Goal: Transaction & Acquisition: Obtain resource

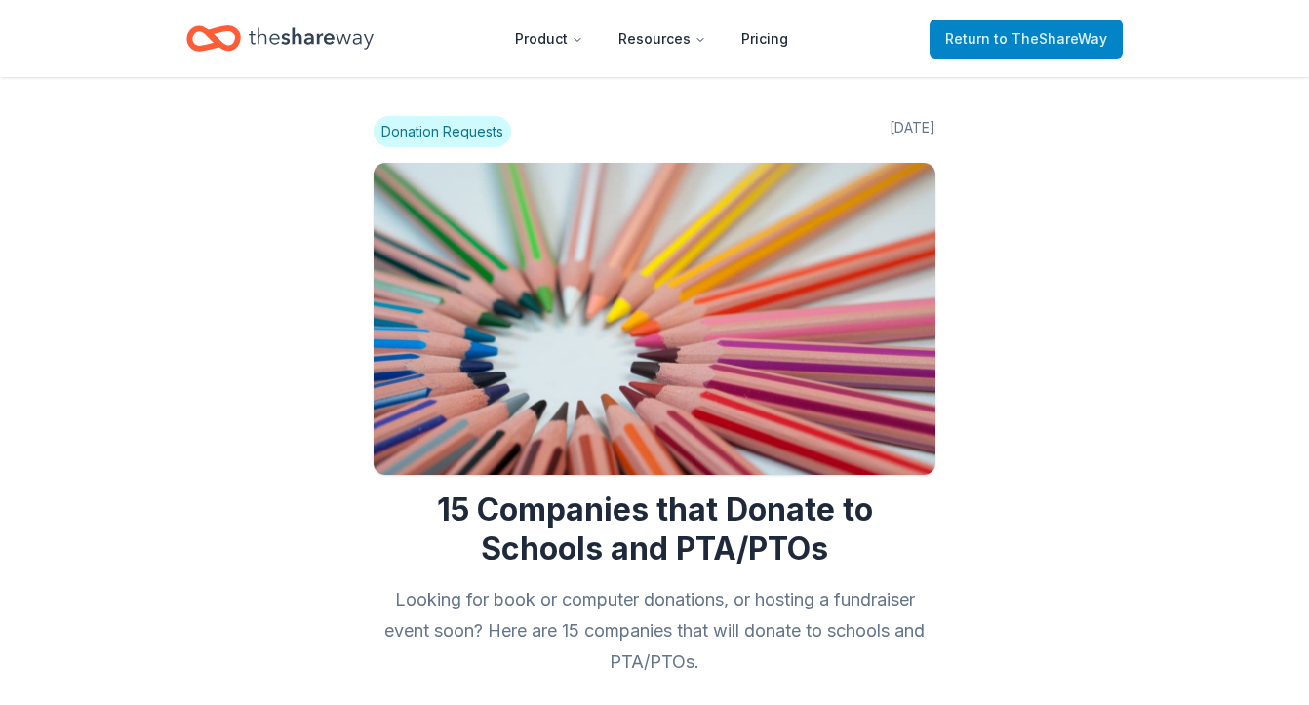
click at [1029, 43] on span "to TheShareWay" at bounding box center [1050, 38] width 113 height 17
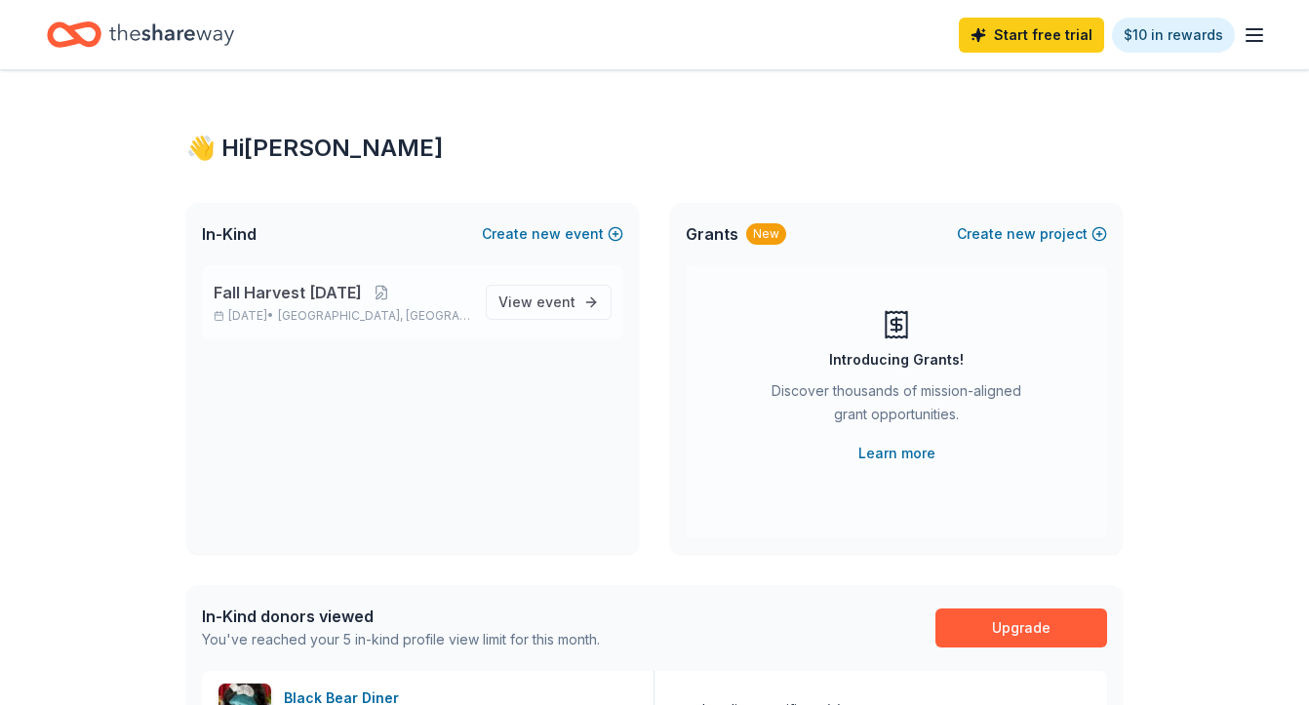
click at [444, 299] on p "Fall Harvest [DATE]" at bounding box center [342, 292] width 257 height 23
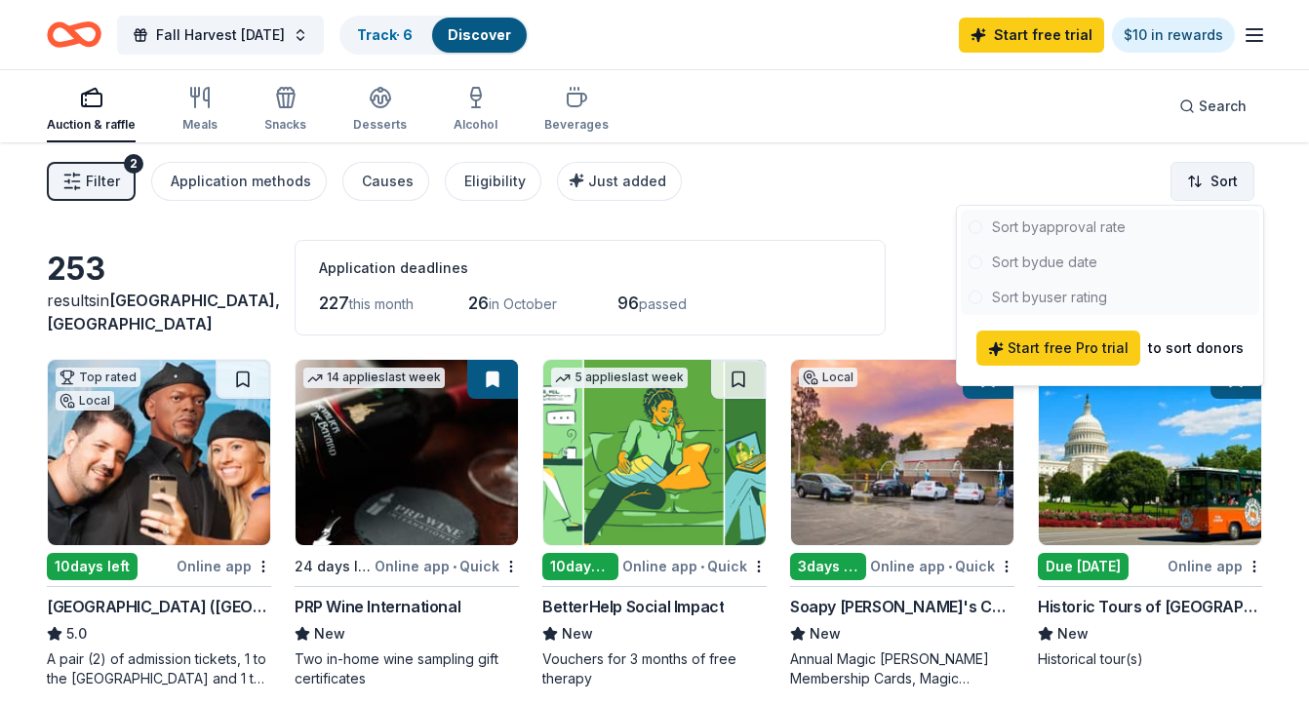
click at [1213, 179] on html "Fall Harvest Carnival Track · 6 Discover Start free trial $10 in rewards Auctio…" at bounding box center [654, 352] width 1309 height 705
click at [142, 225] on html "Fall Harvest Carnival Track · 6 Discover Start free trial $10 in rewards Auctio…" at bounding box center [654, 352] width 1309 height 705
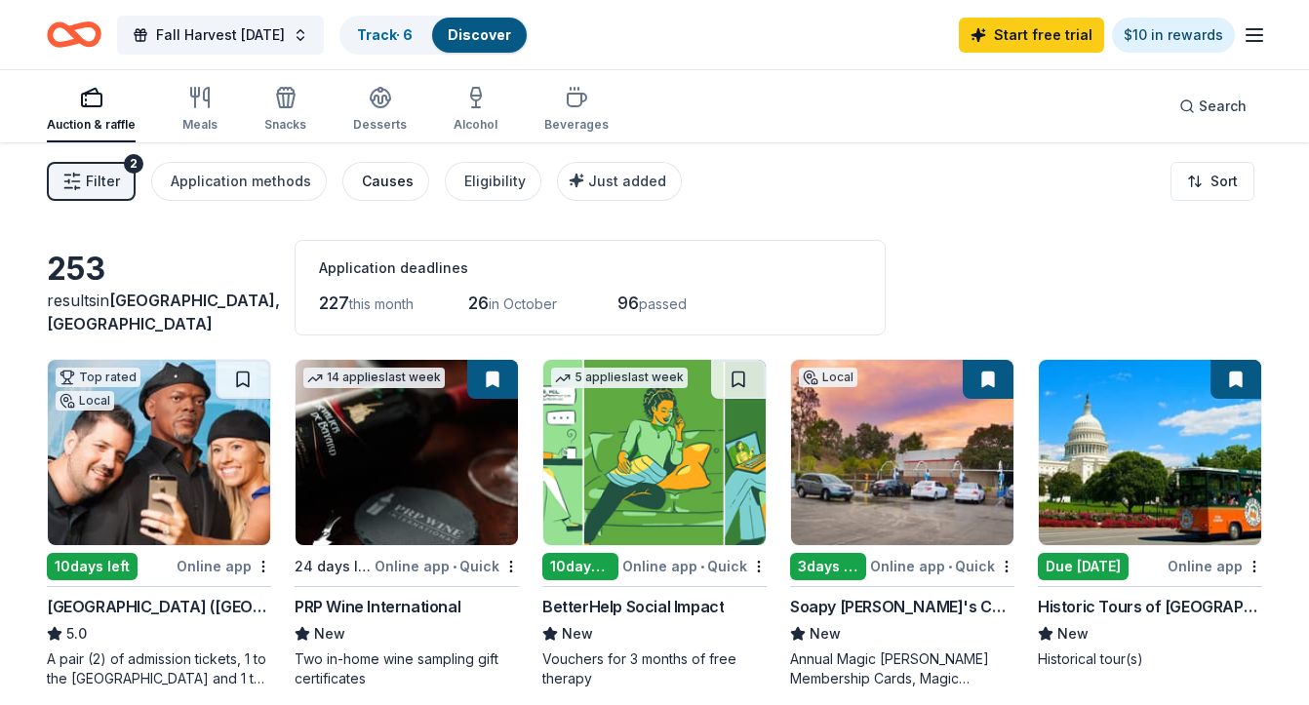
click at [397, 181] on div "Causes" at bounding box center [388, 181] width 52 height 23
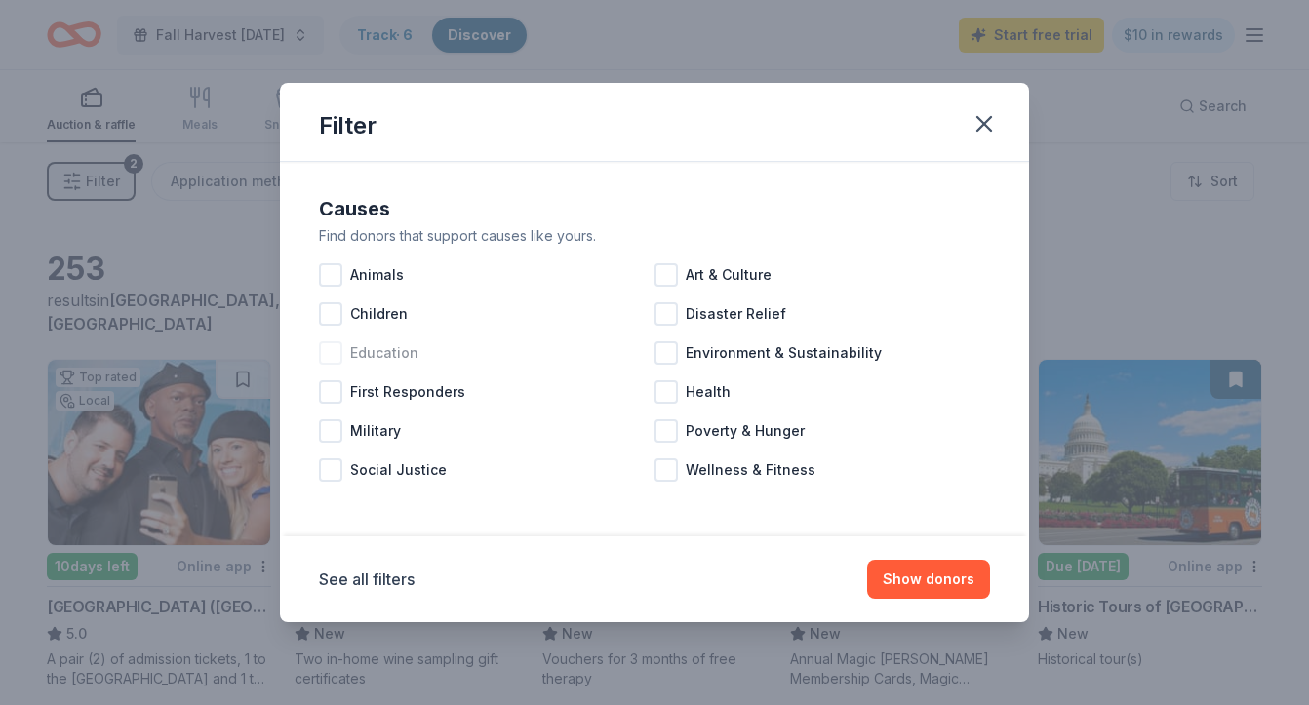
click at [330, 353] on div at bounding box center [330, 352] width 23 height 23
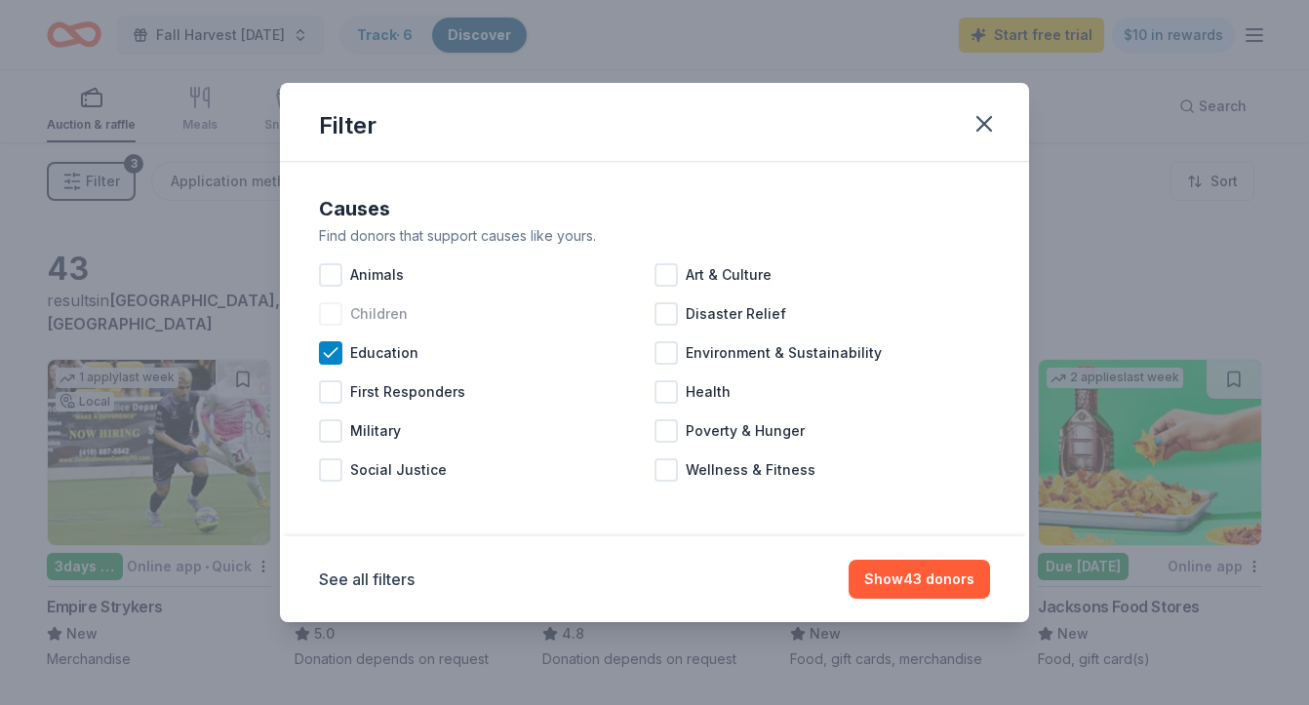
click at [333, 314] on div at bounding box center [330, 313] width 23 height 23
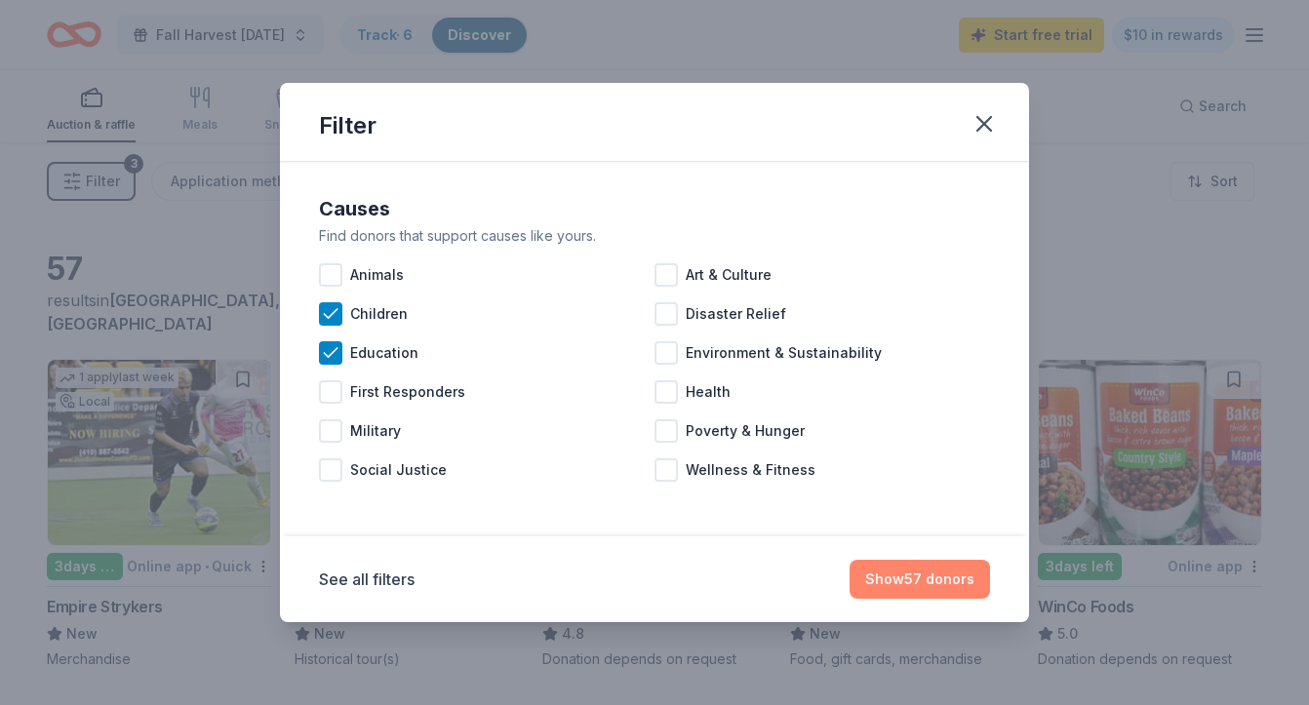
click at [933, 590] on button "Show 57 donors" at bounding box center [920, 579] width 140 height 39
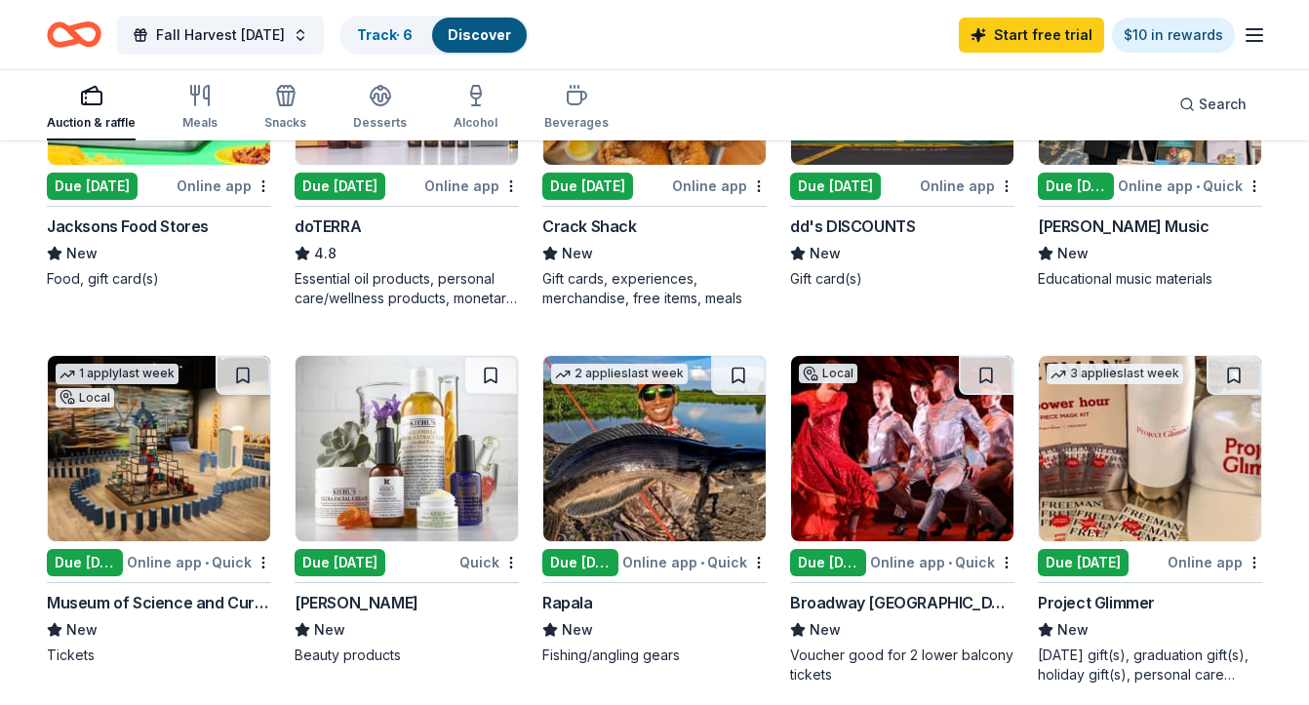
scroll to position [1124, 0]
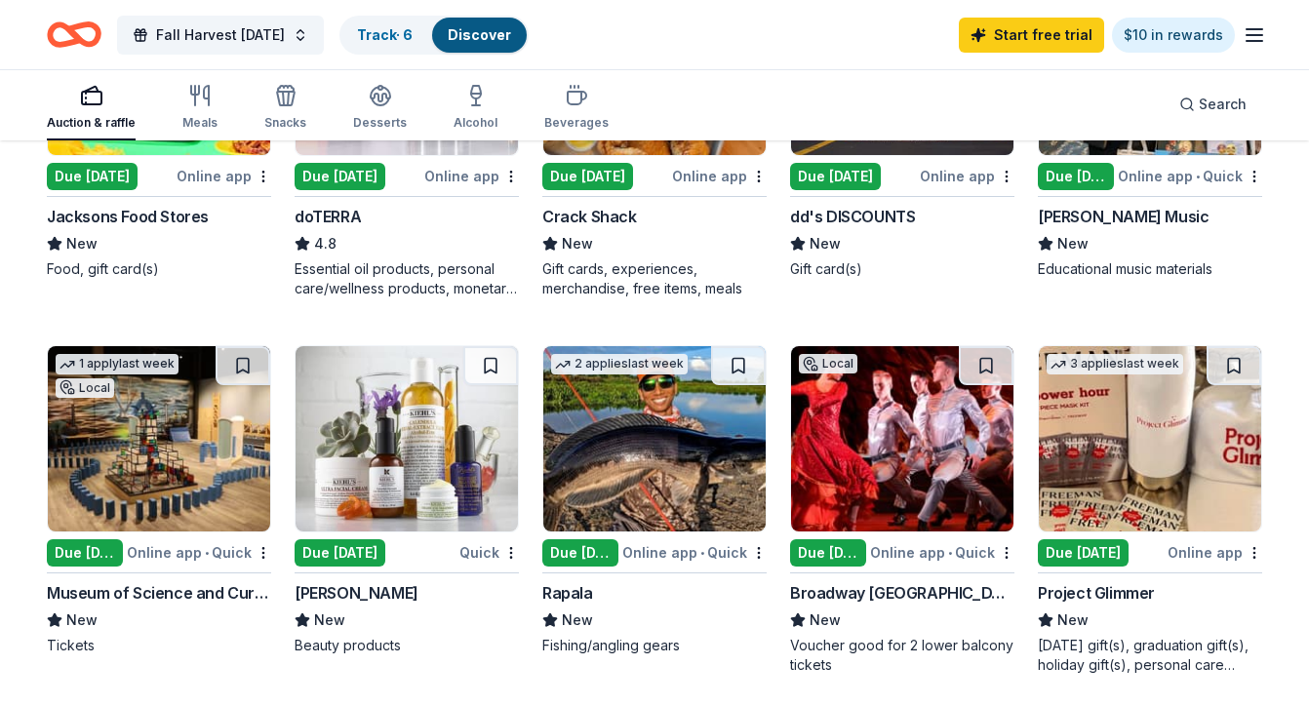
click at [179, 448] on img at bounding box center [159, 438] width 222 height 185
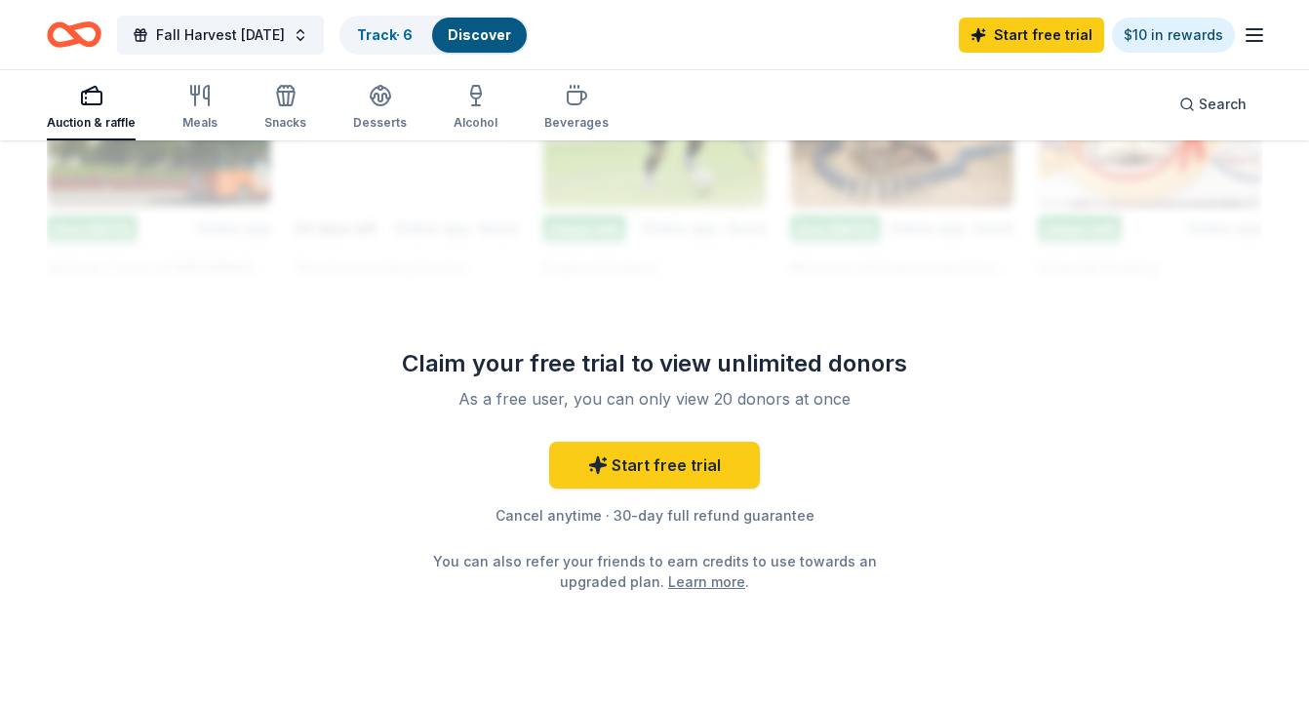
scroll to position [1873, 0]
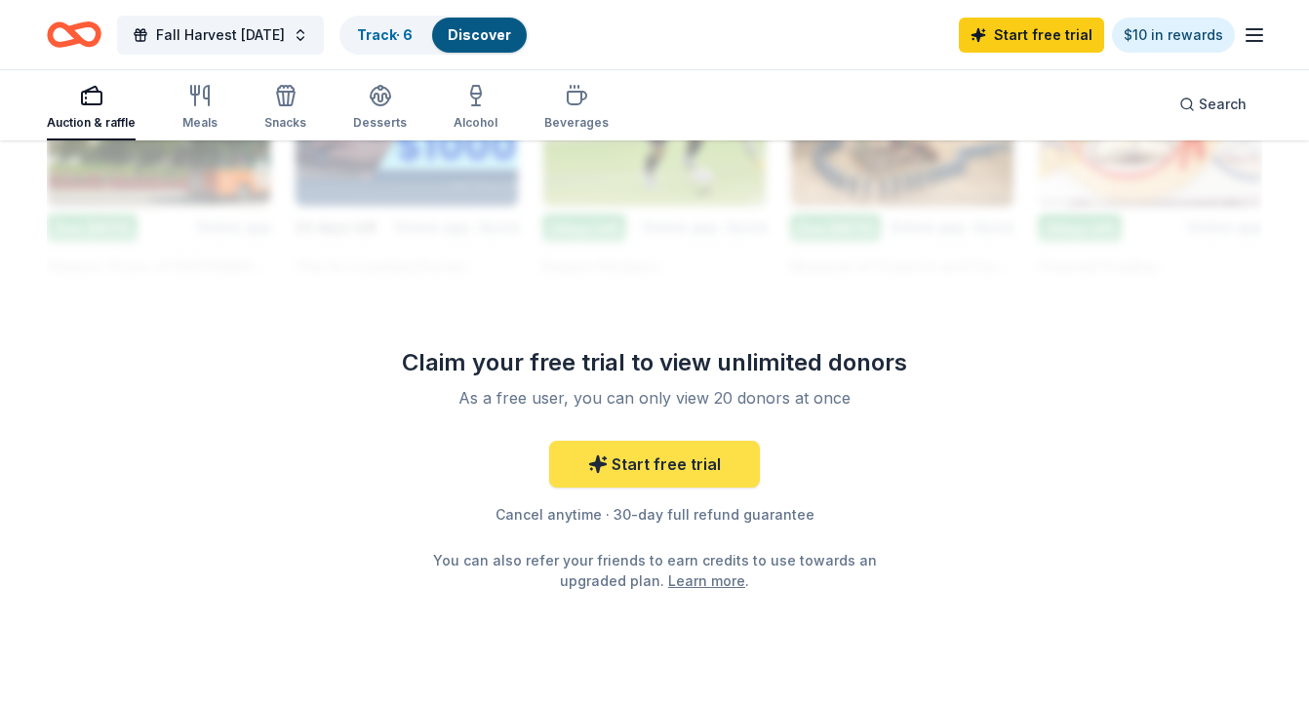
click at [699, 458] on link "Start free trial" at bounding box center [654, 464] width 211 height 47
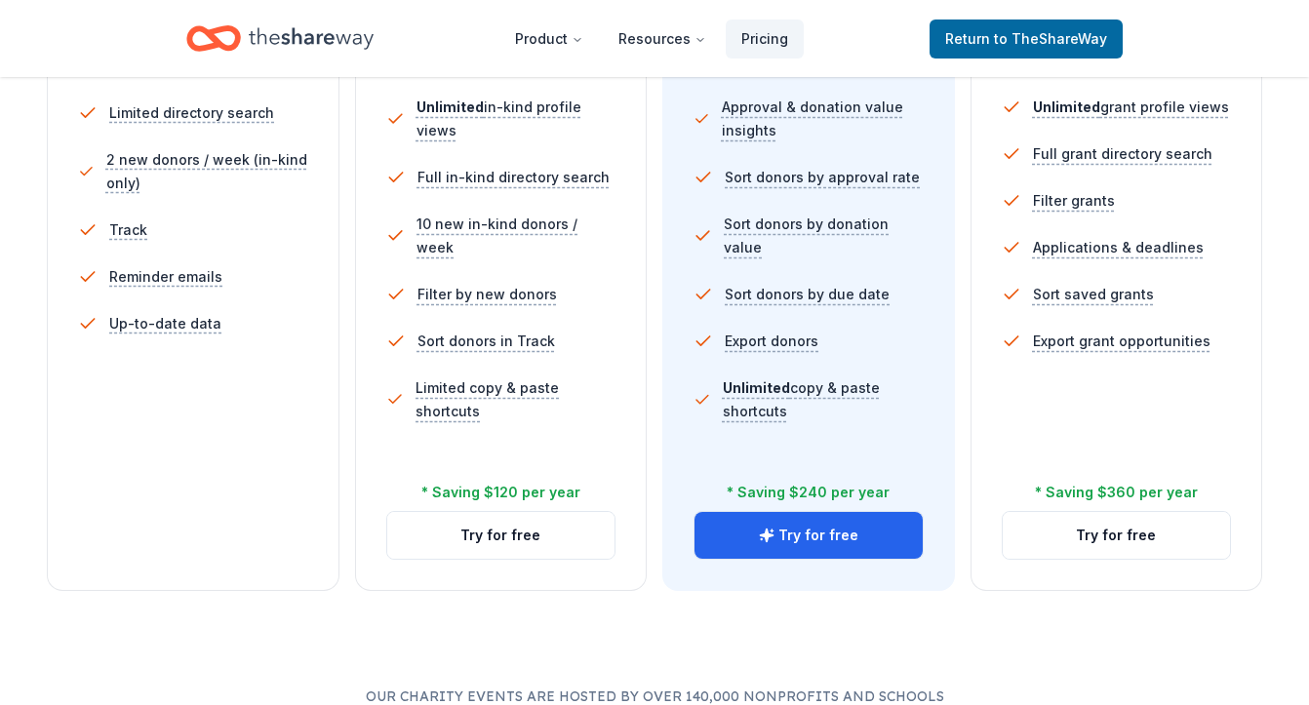
scroll to position [681, 0]
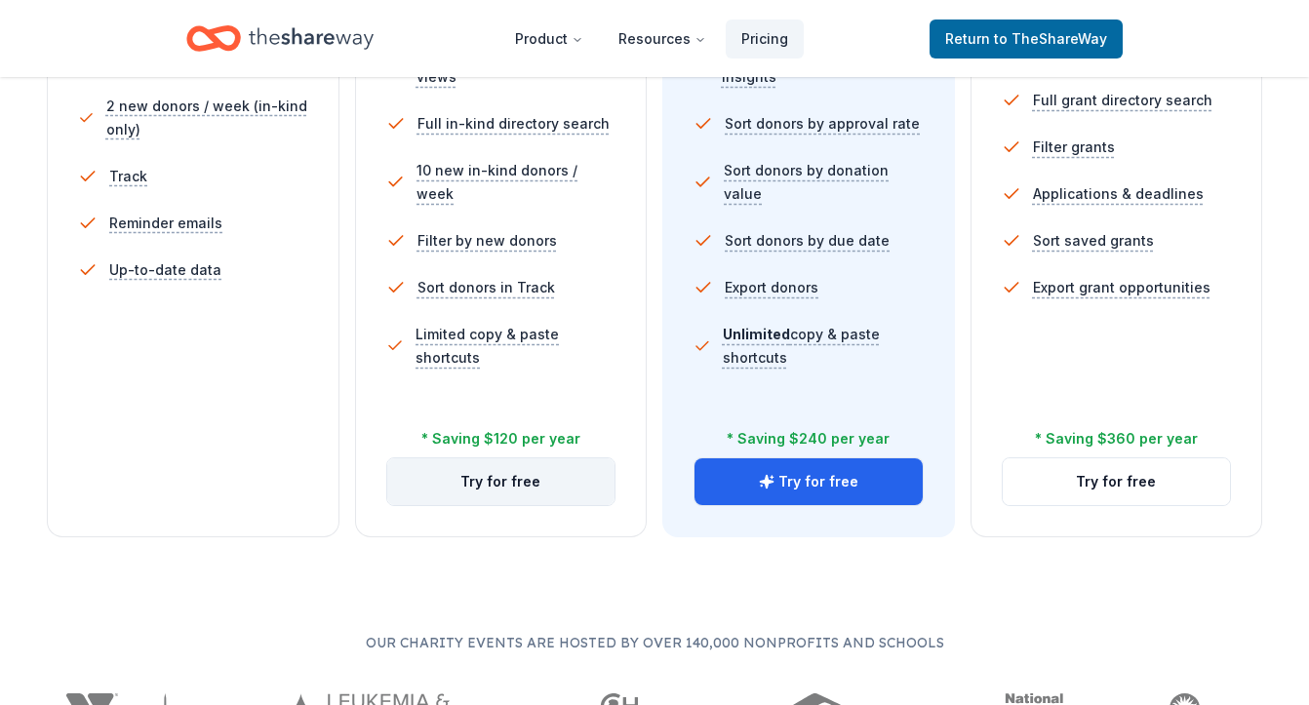
click at [462, 482] on button "Try for free" at bounding box center [501, 481] width 228 height 47
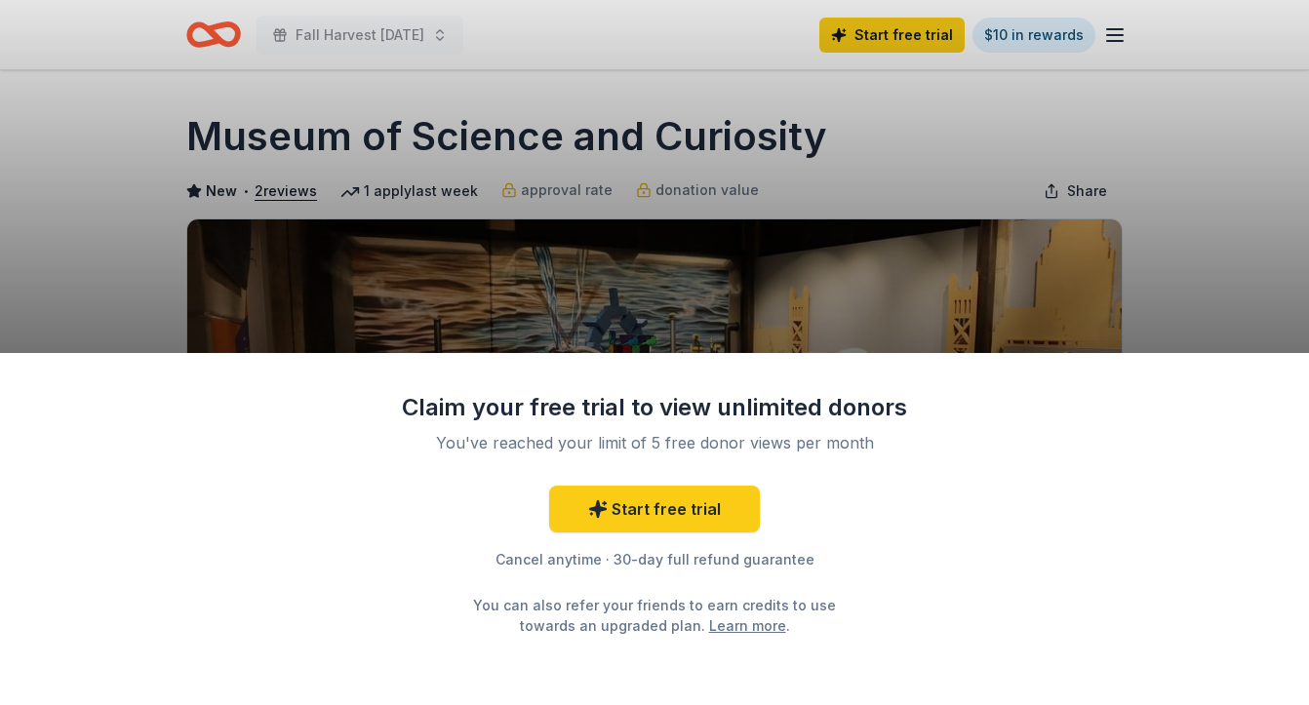
click at [1009, 238] on div "Claim your free trial to view unlimited donors You've reached your limit of 5 f…" at bounding box center [654, 352] width 1309 height 705
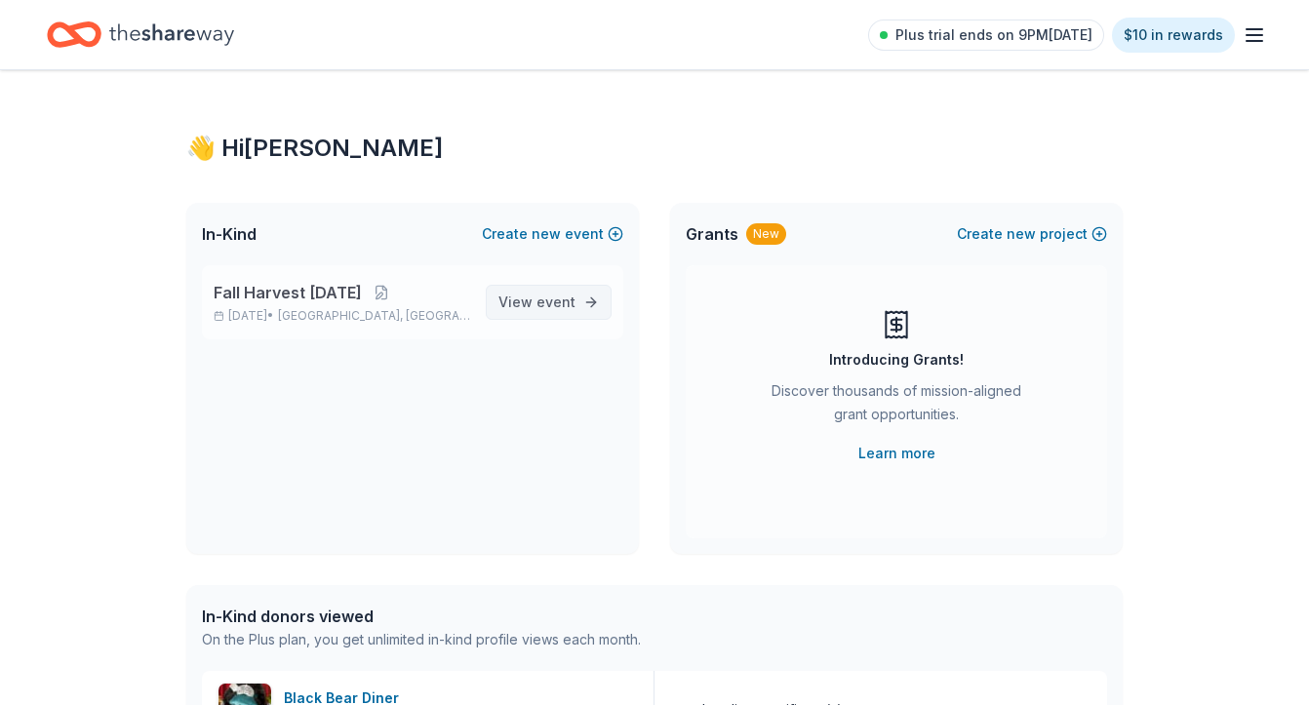
click at [583, 308] on link "View event" at bounding box center [549, 302] width 126 height 35
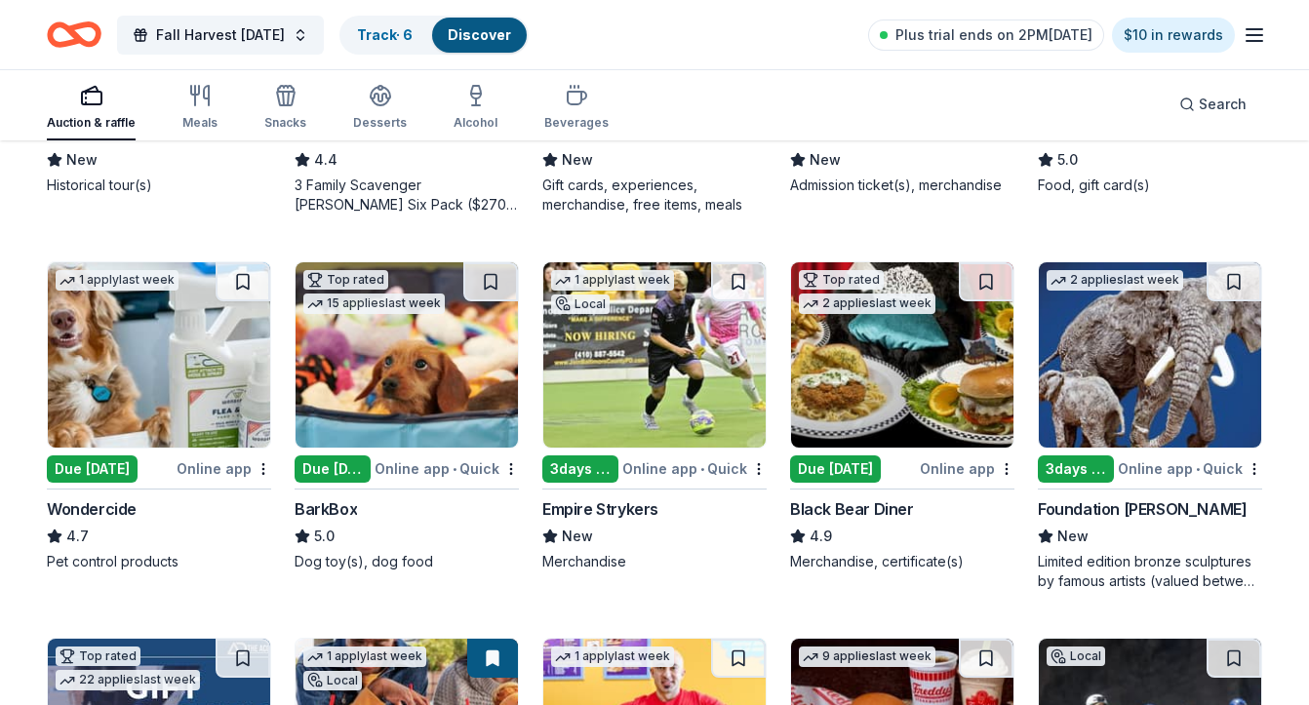
scroll to position [855, 0]
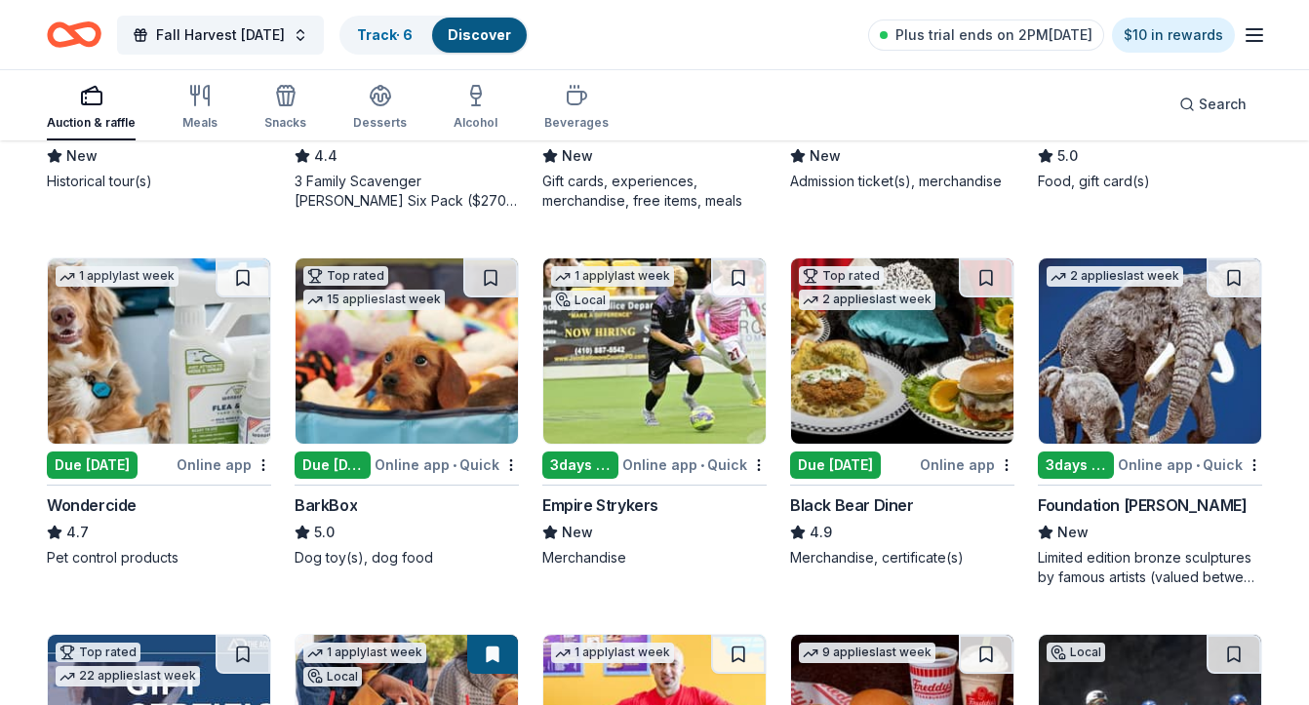
click at [865, 327] on img at bounding box center [902, 351] width 222 height 185
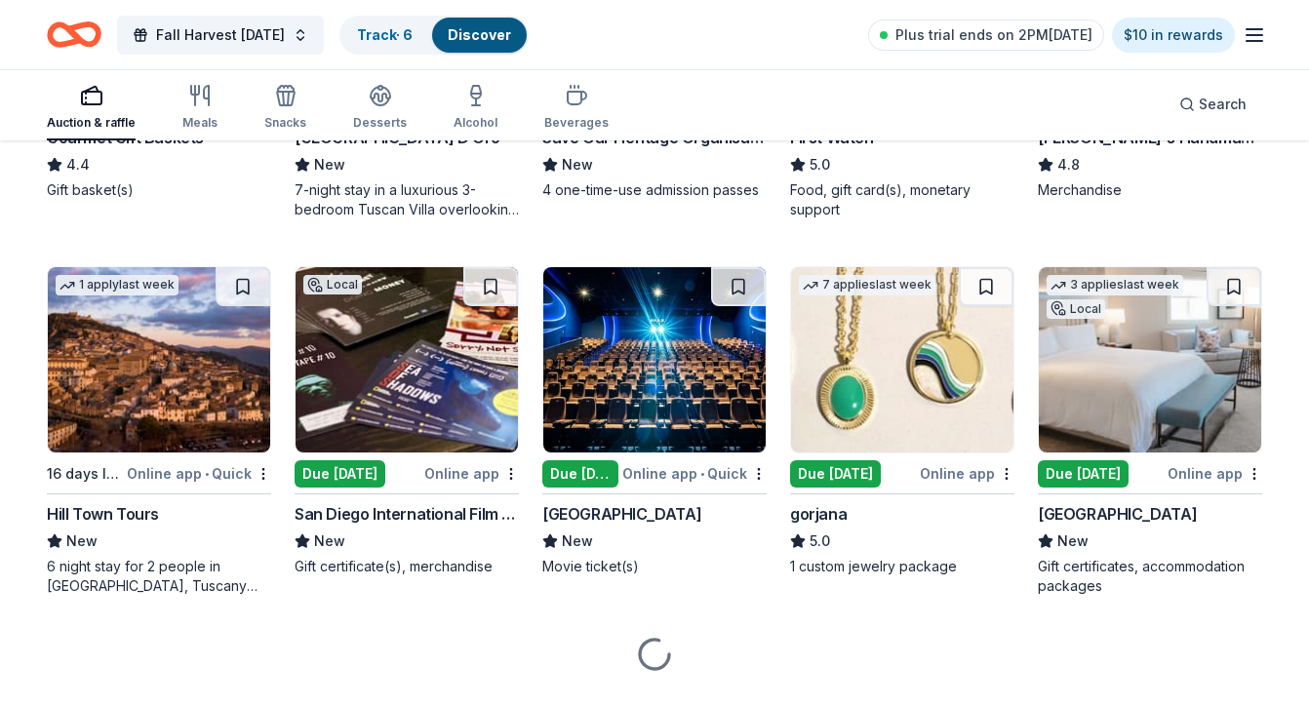
scroll to position [2775, 0]
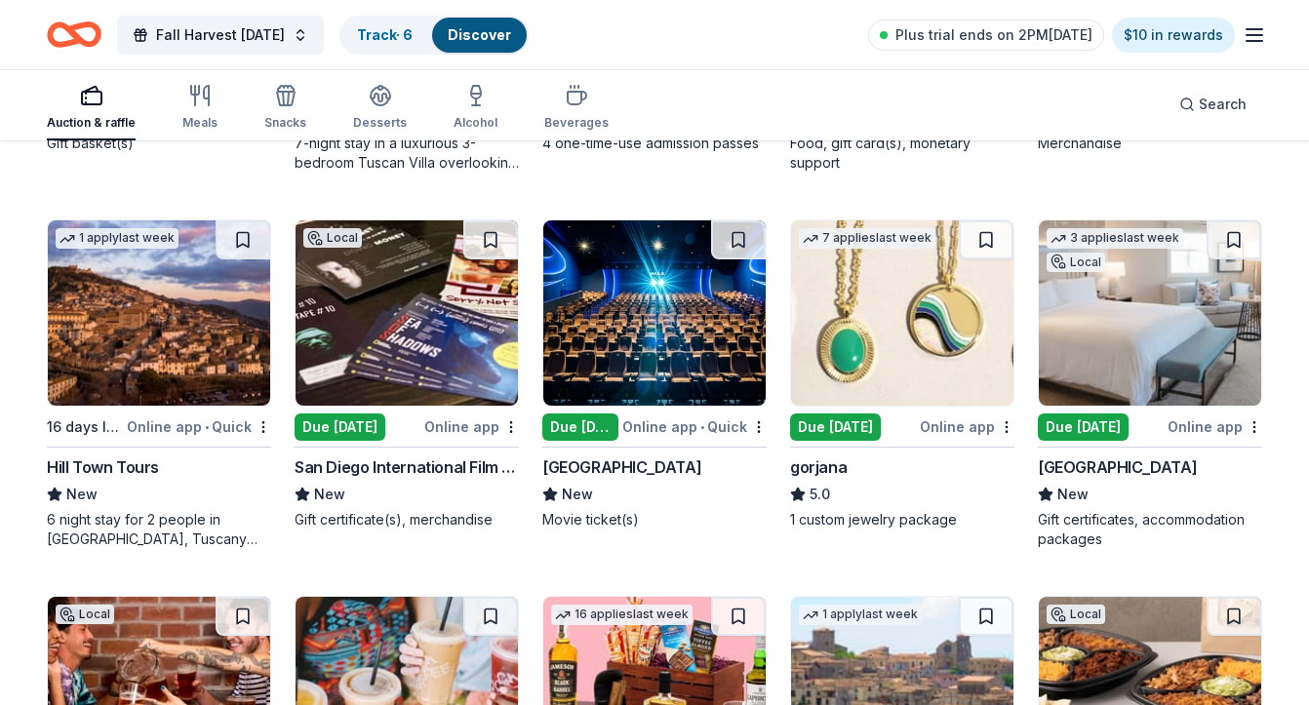
click at [671, 320] on img at bounding box center [654, 312] width 222 height 185
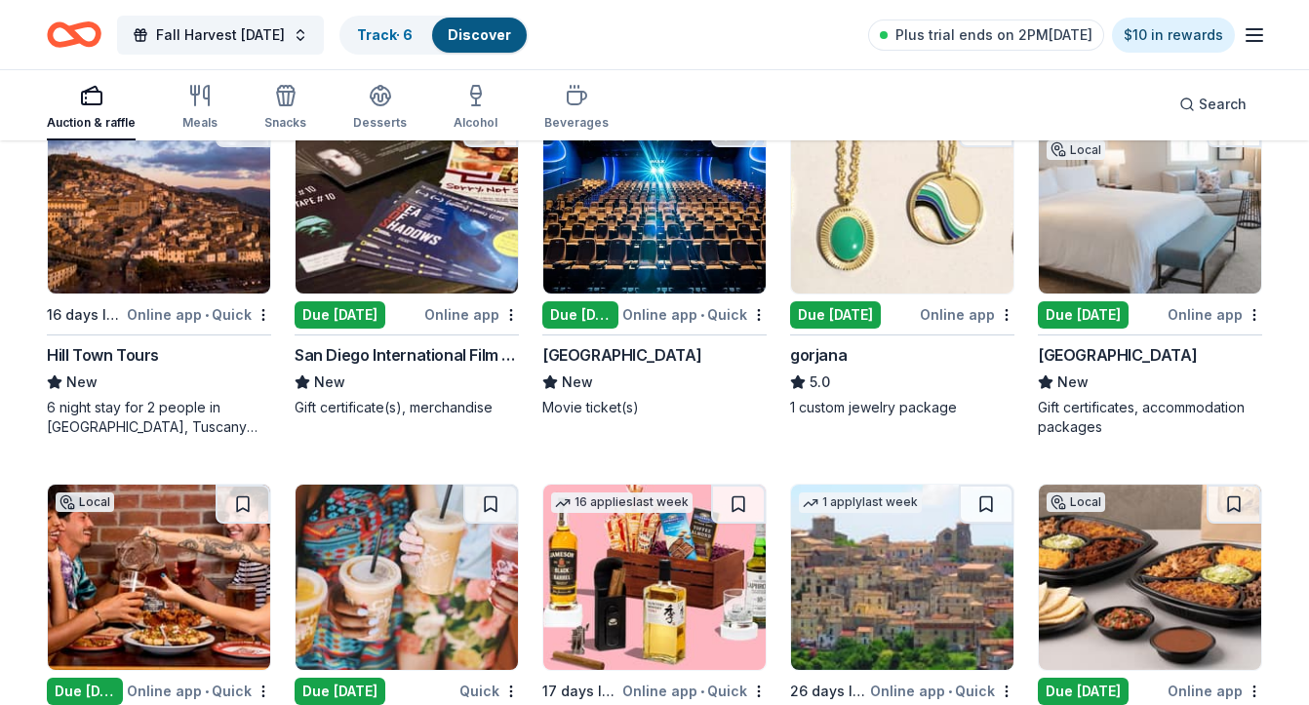
scroll to position [2890, 0]
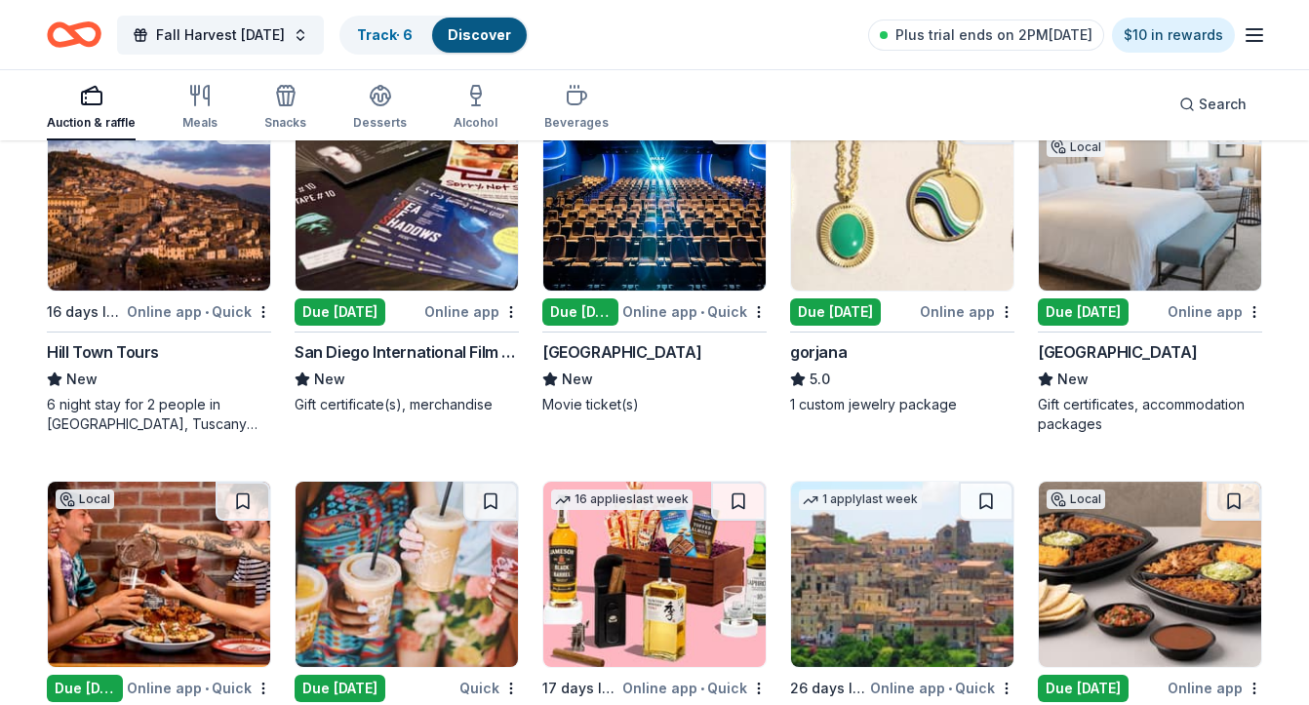
click at [1125, 193] on img at bounding box center [1150, 197] width 222 height 185
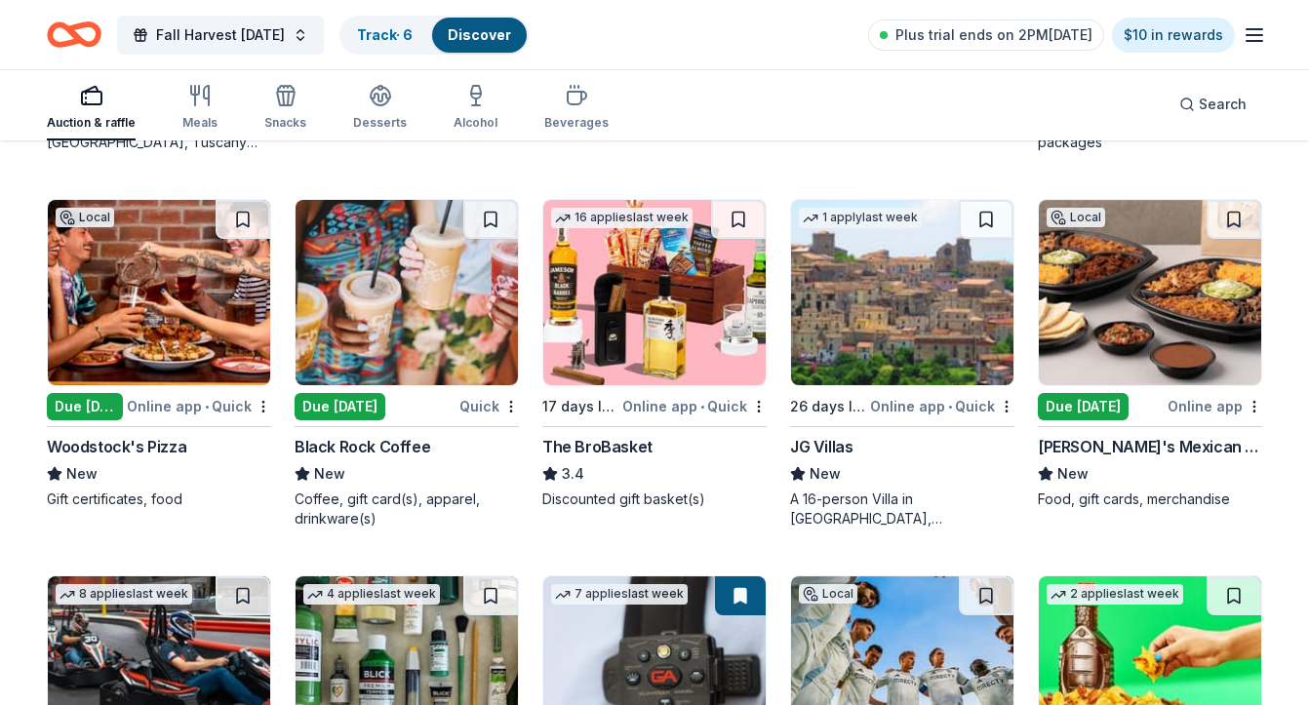
scroll to position [3175, 0]
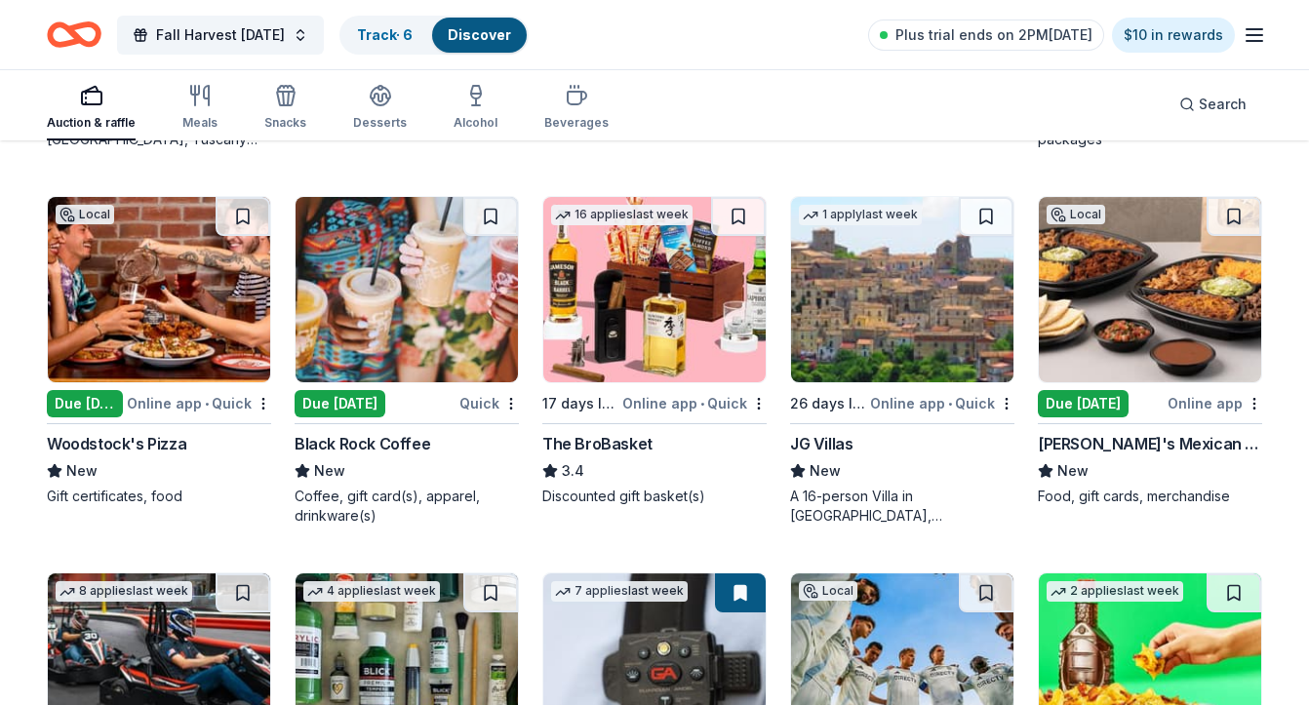
click at [437, 293] on img at bounding box center [407, 289] width 222 height 185
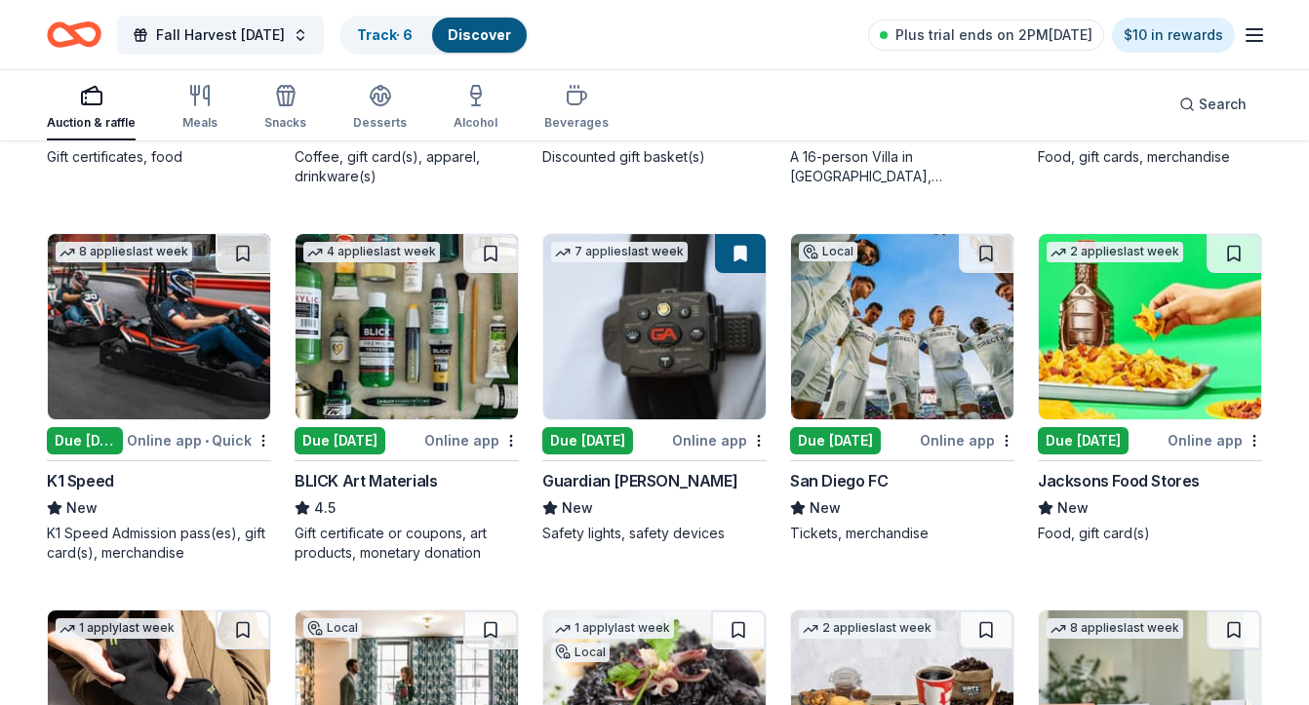
scroll to position [3517, 0]
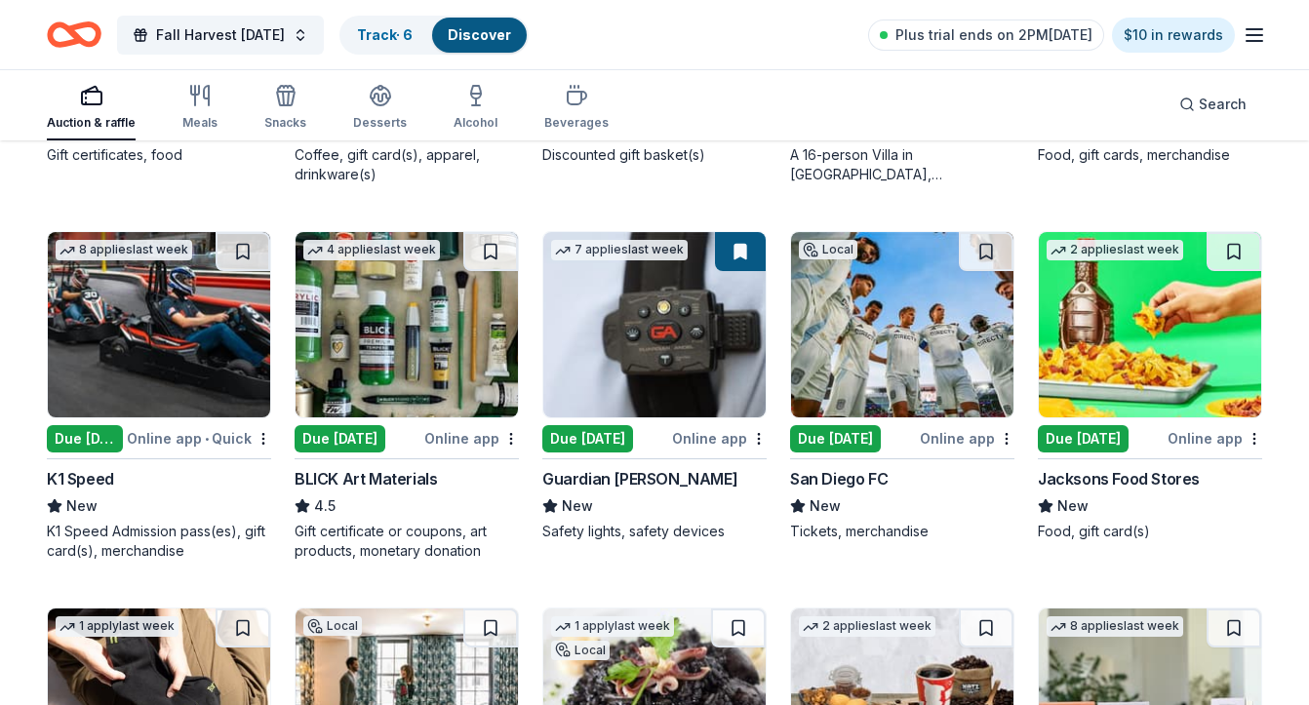
click at [426, 330] on img at bounding box center [407, 324] width 222 height 185
click at [896, 339] on img at bounding box center [902, 324] width 222 height 185
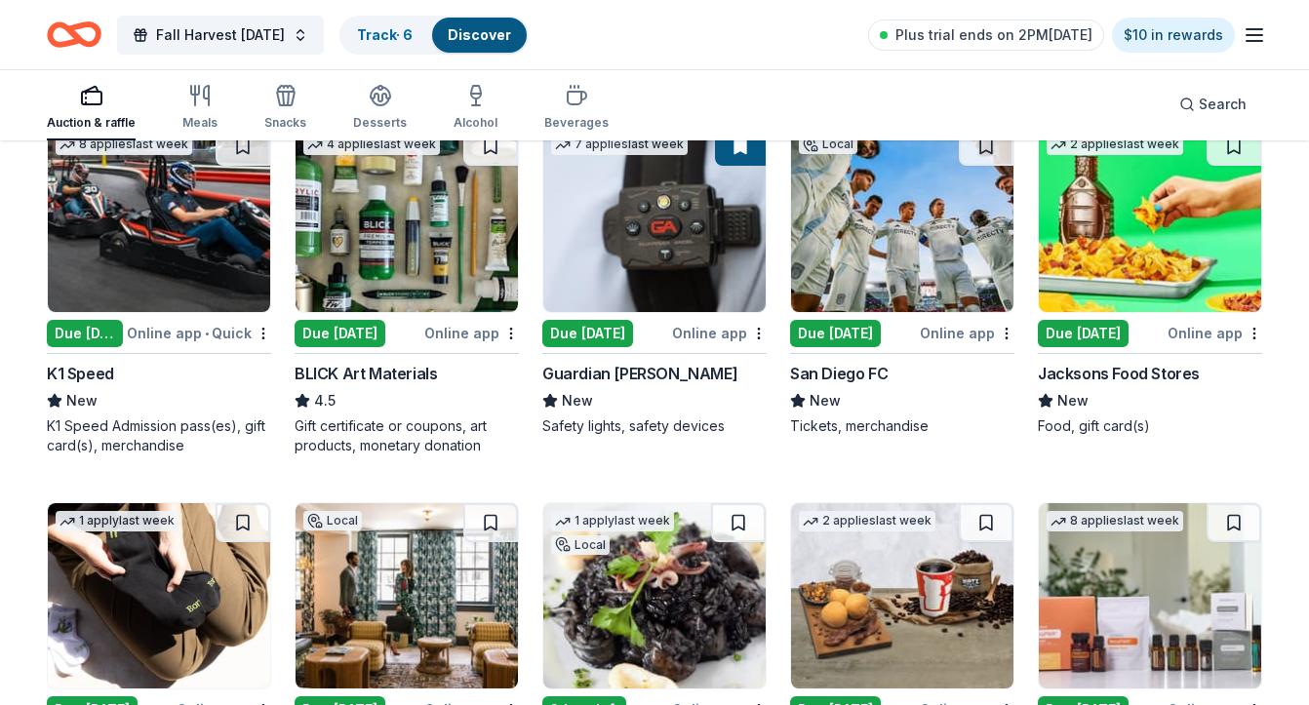
scroll to position [3585, 0]
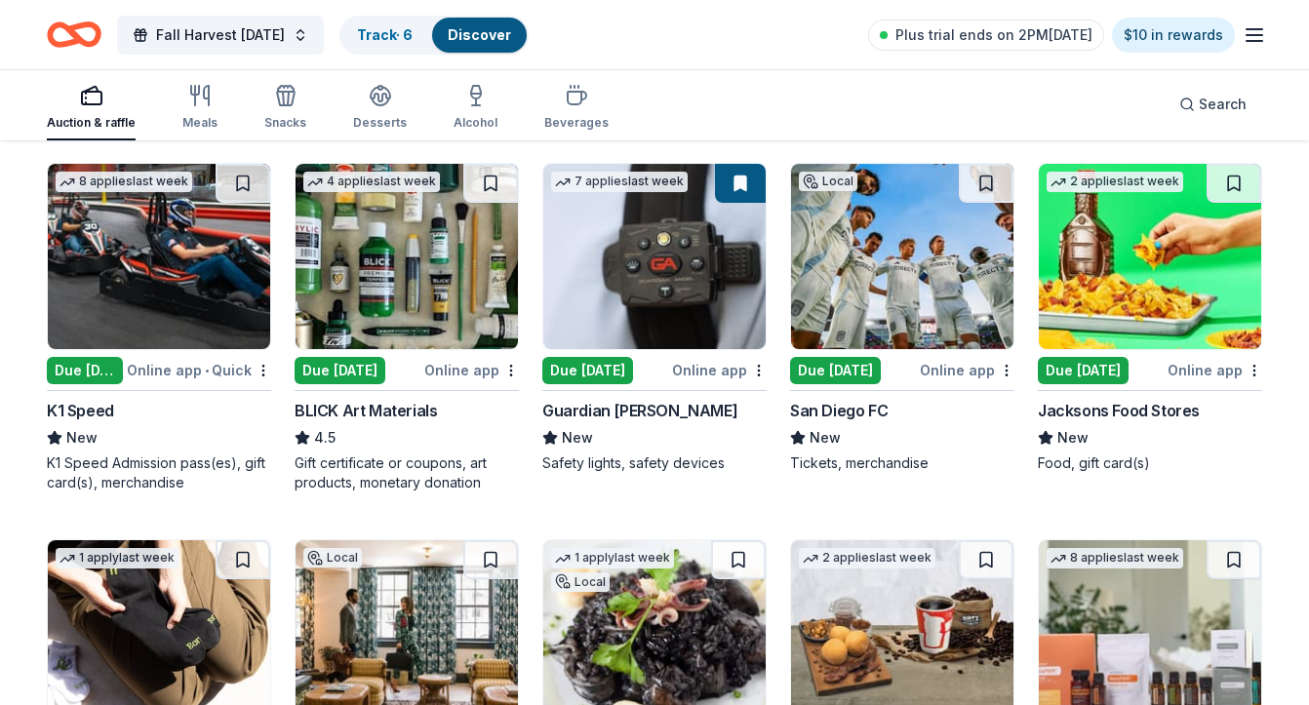
click at [102, 238] on img at bounding box center [159, 256] width 222 height 185
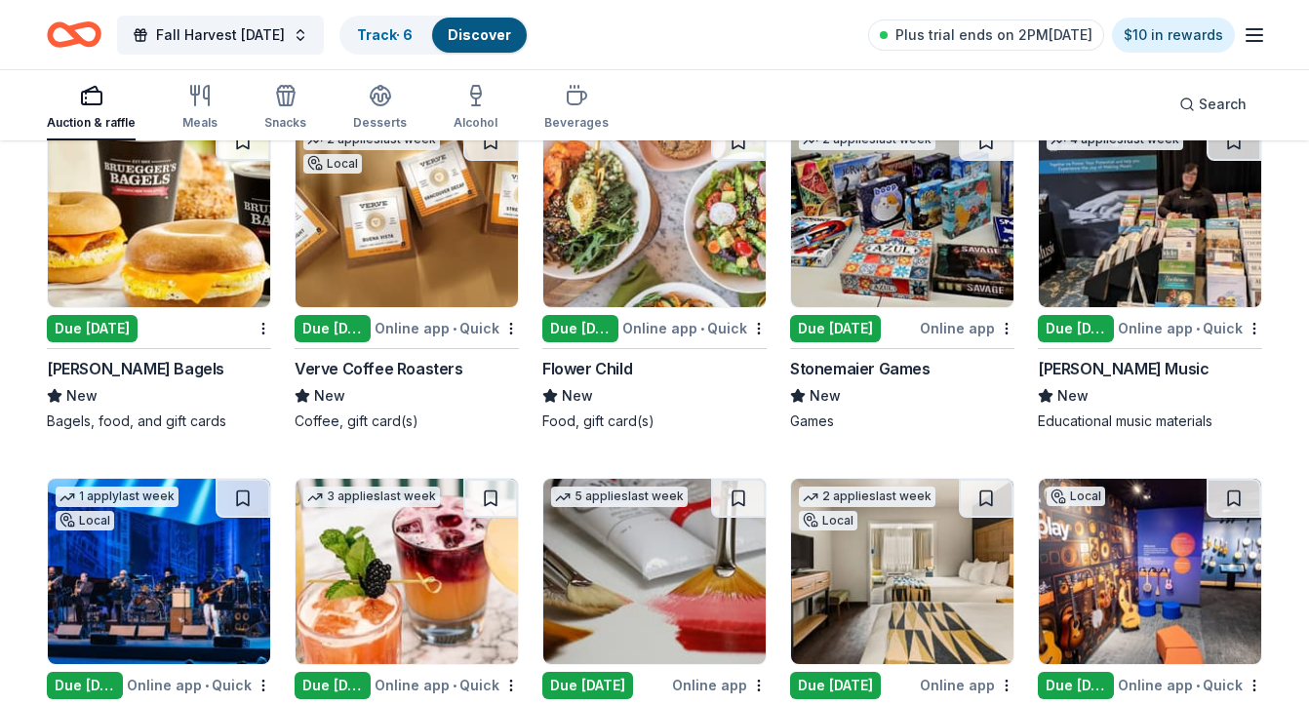
scroll to position [4373, 0]
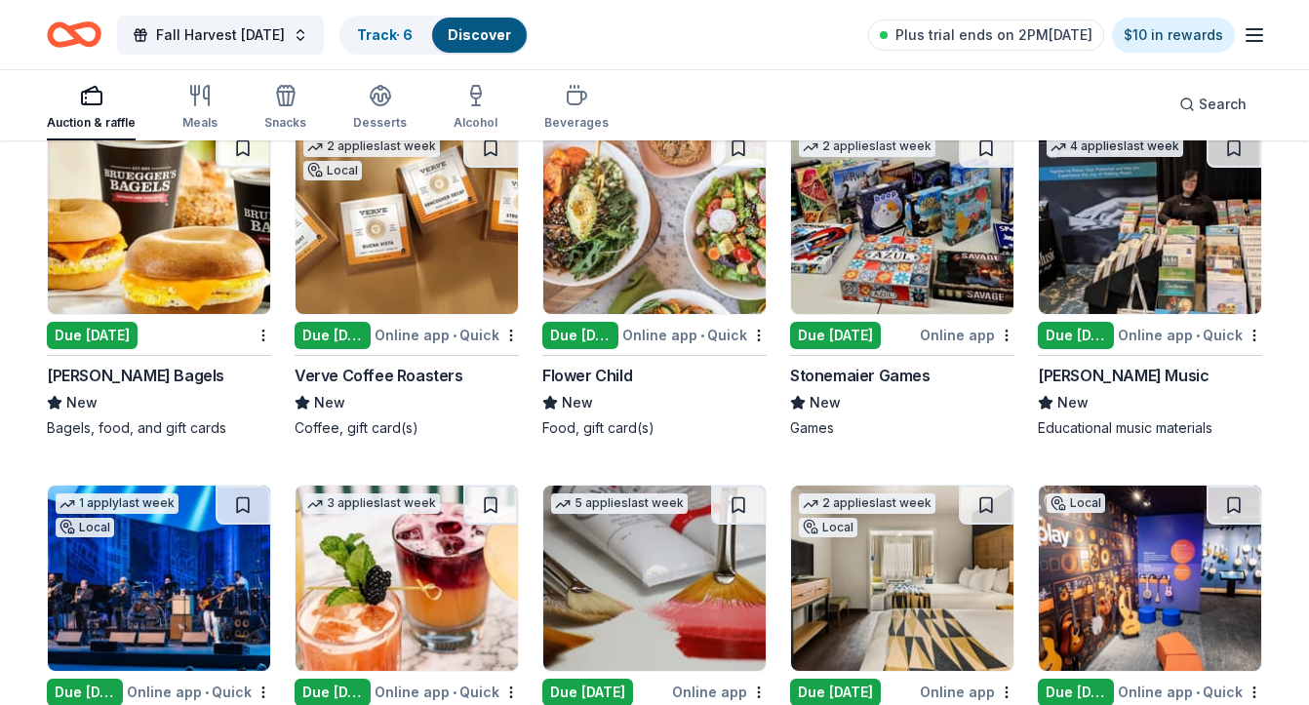
click at [911, 262] on img at bounding box center [902, 221] width 222 height 185
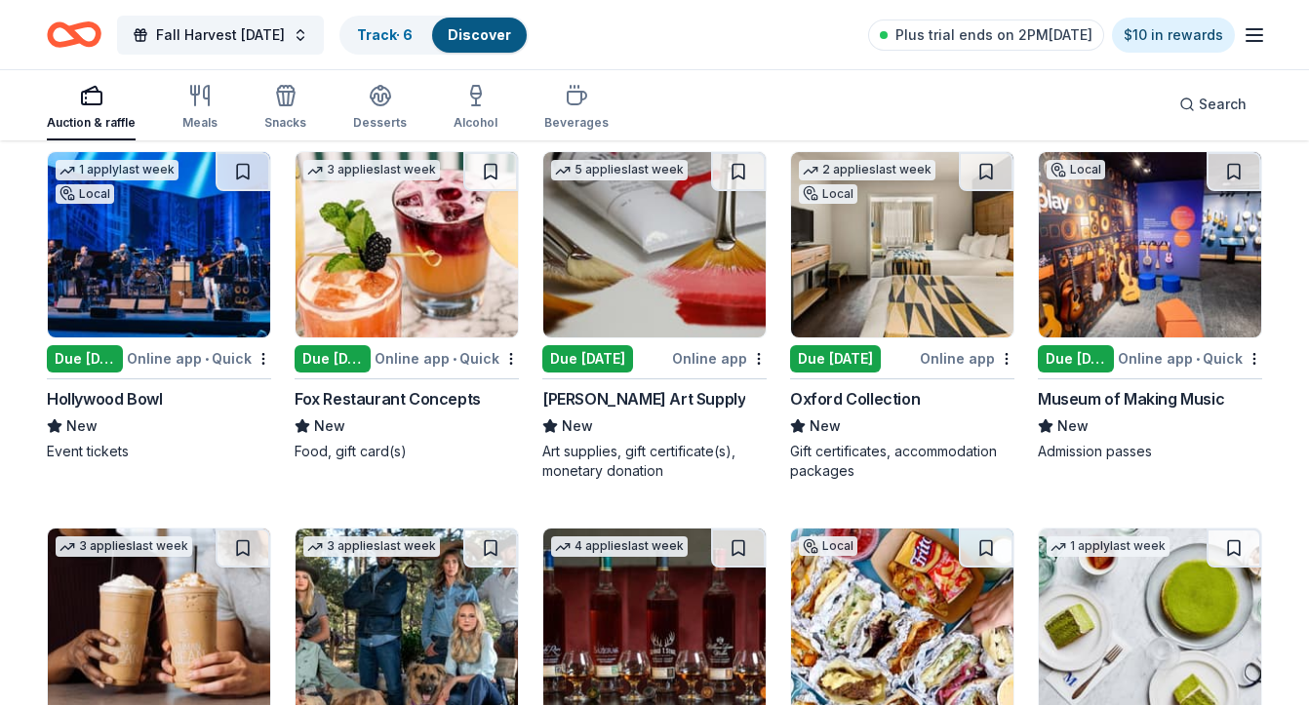
scroll to position [4719, 0]
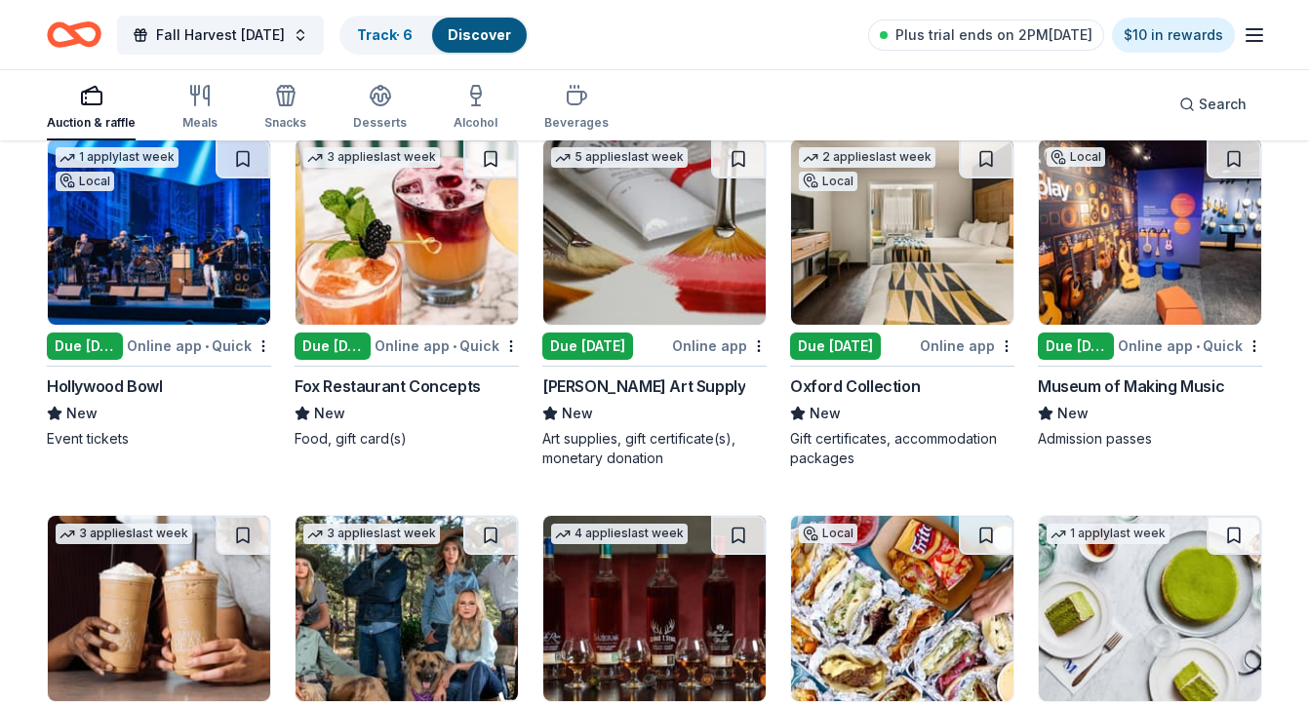
click at [1213, 269] on img at bounding box center [1150, 231] width 222 height 185
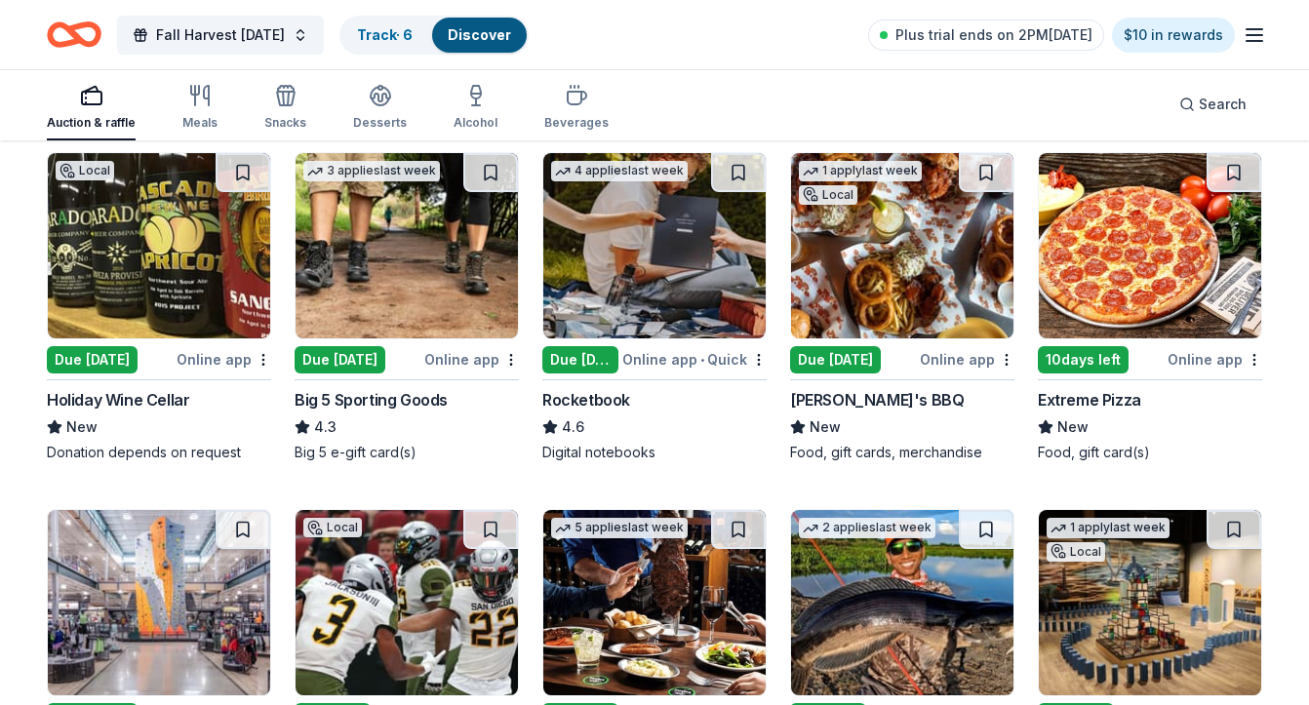
scroll to position [6198, 0]
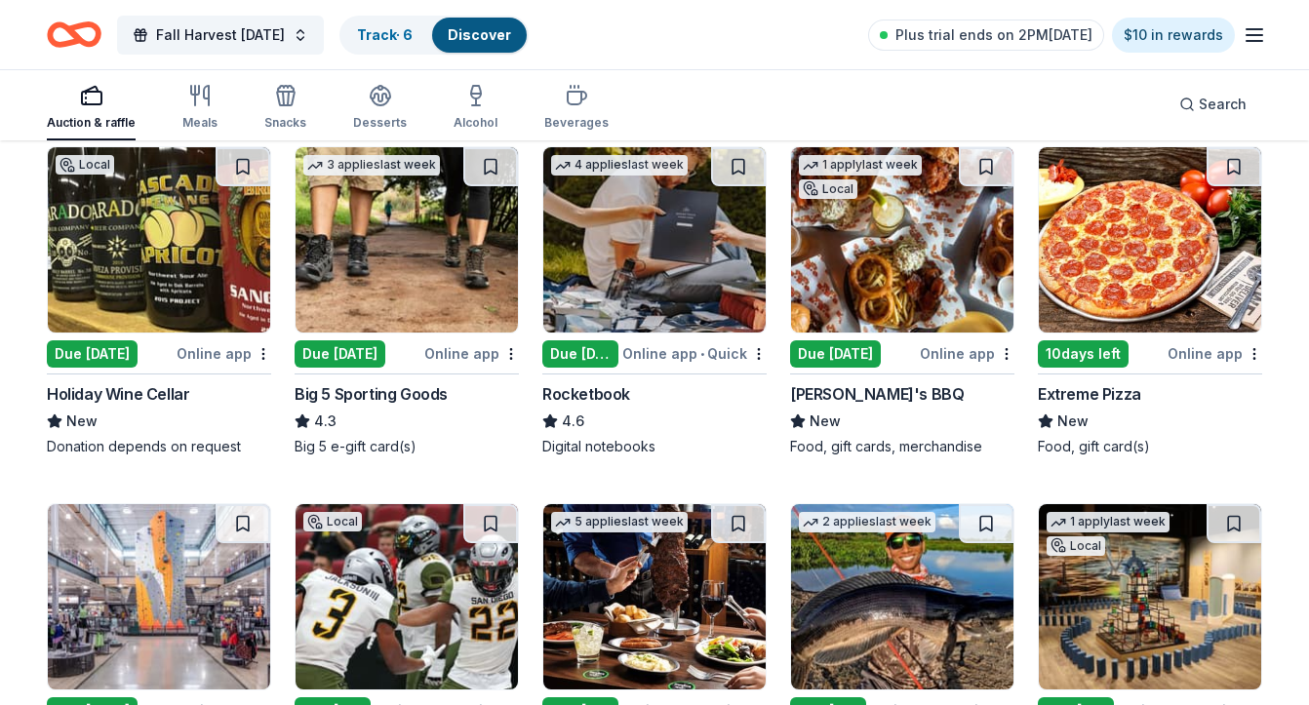
click at [460, 295] on img at bounding box center [407, 239] width 222 height 185
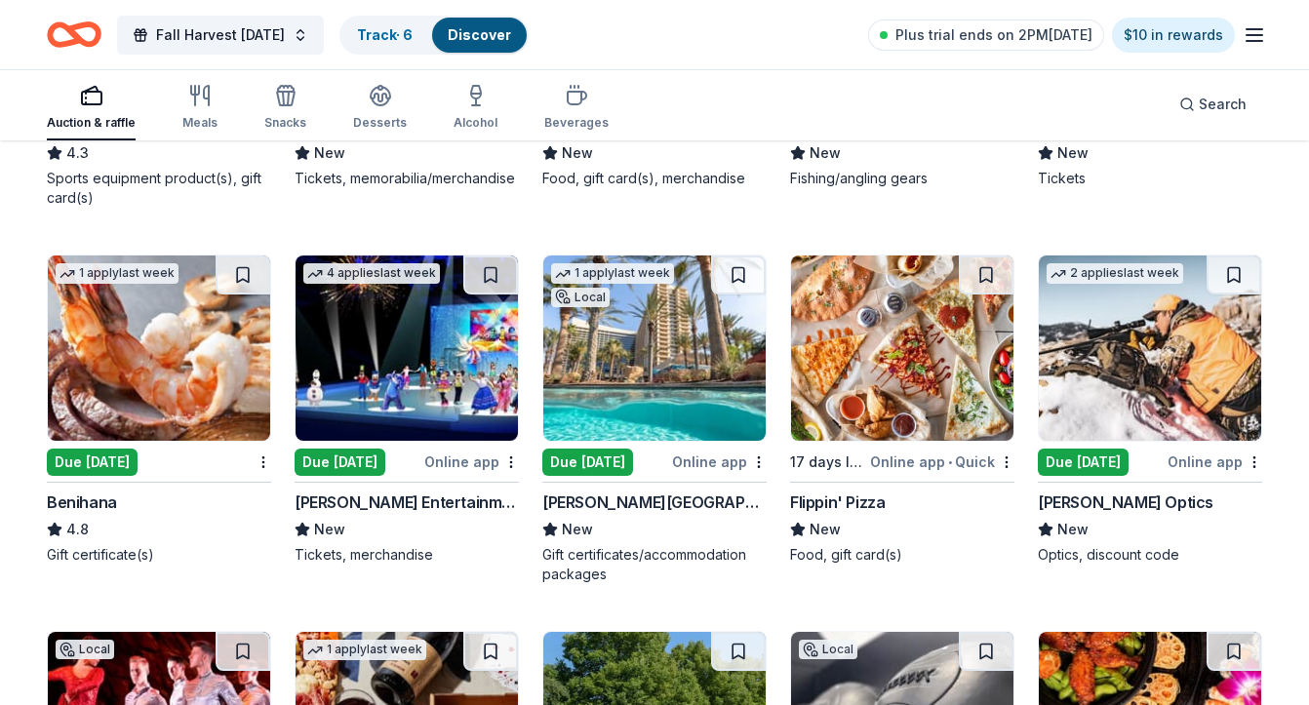
scroll to position [6820, 0]
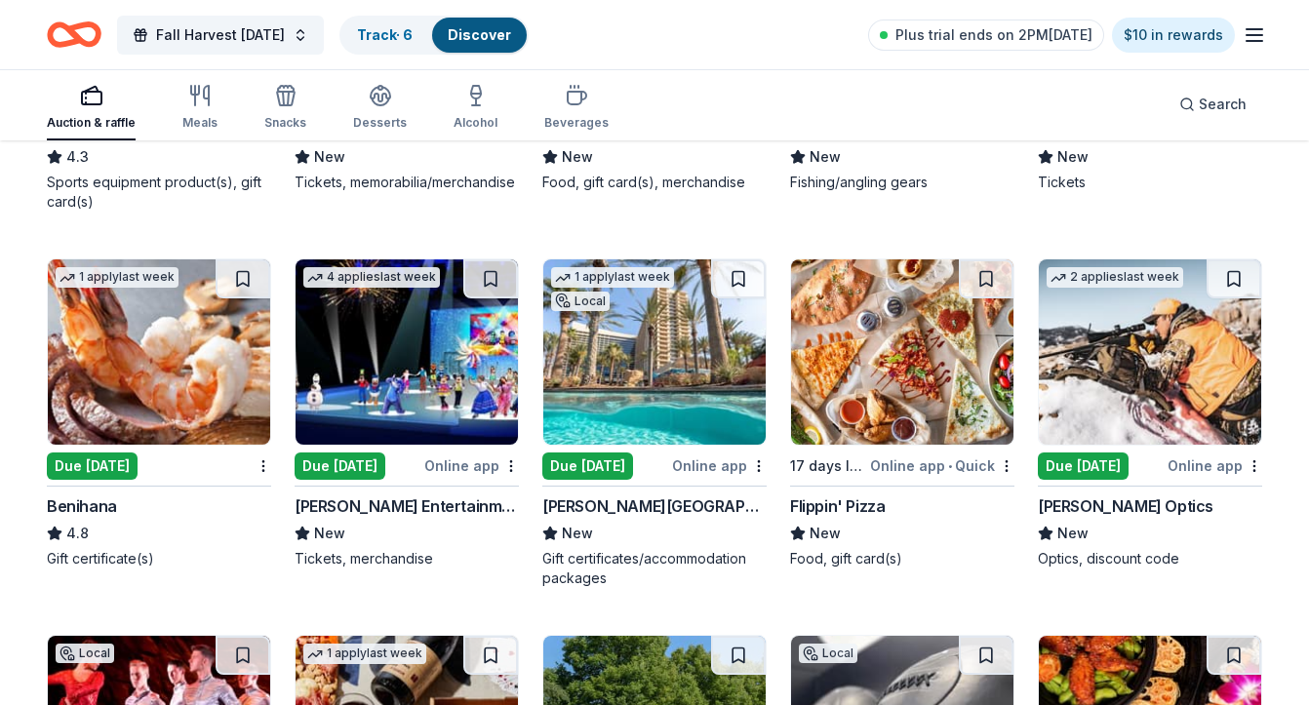
click at [201, 355] on img at bounding box center [159, 351] width 222 height 185
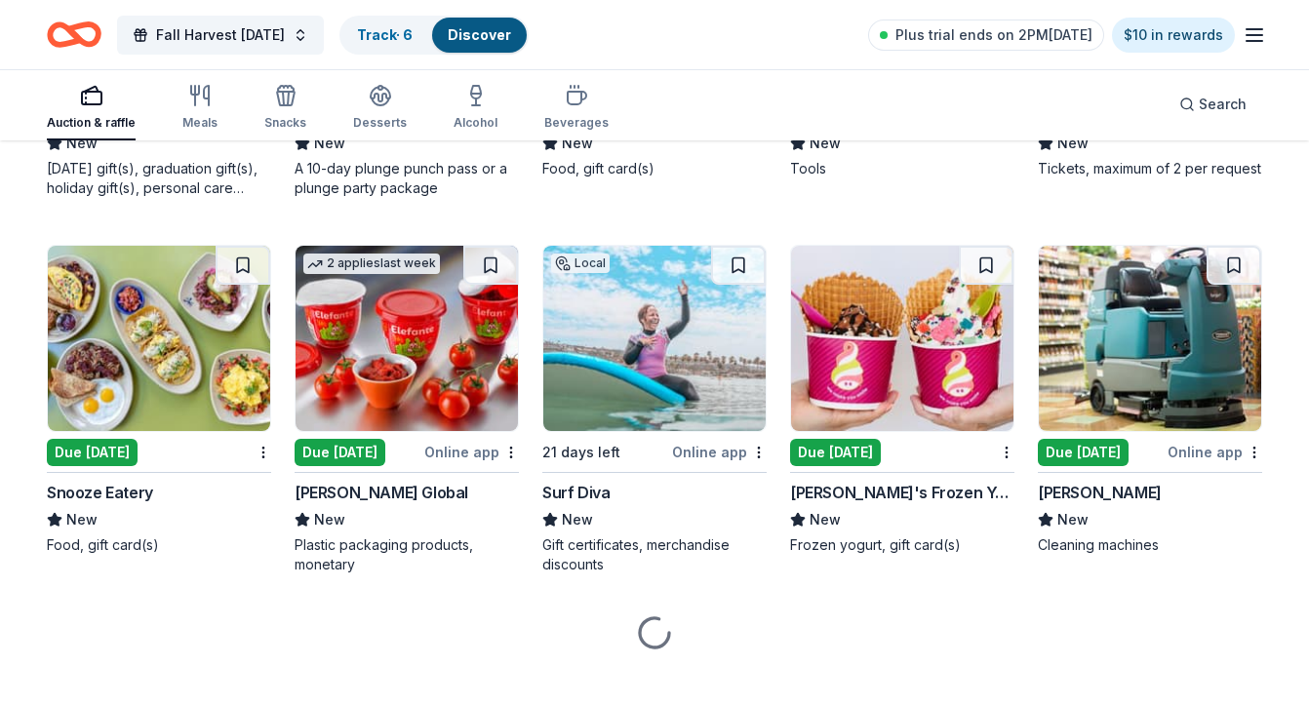
scroll to position [7962, 0]
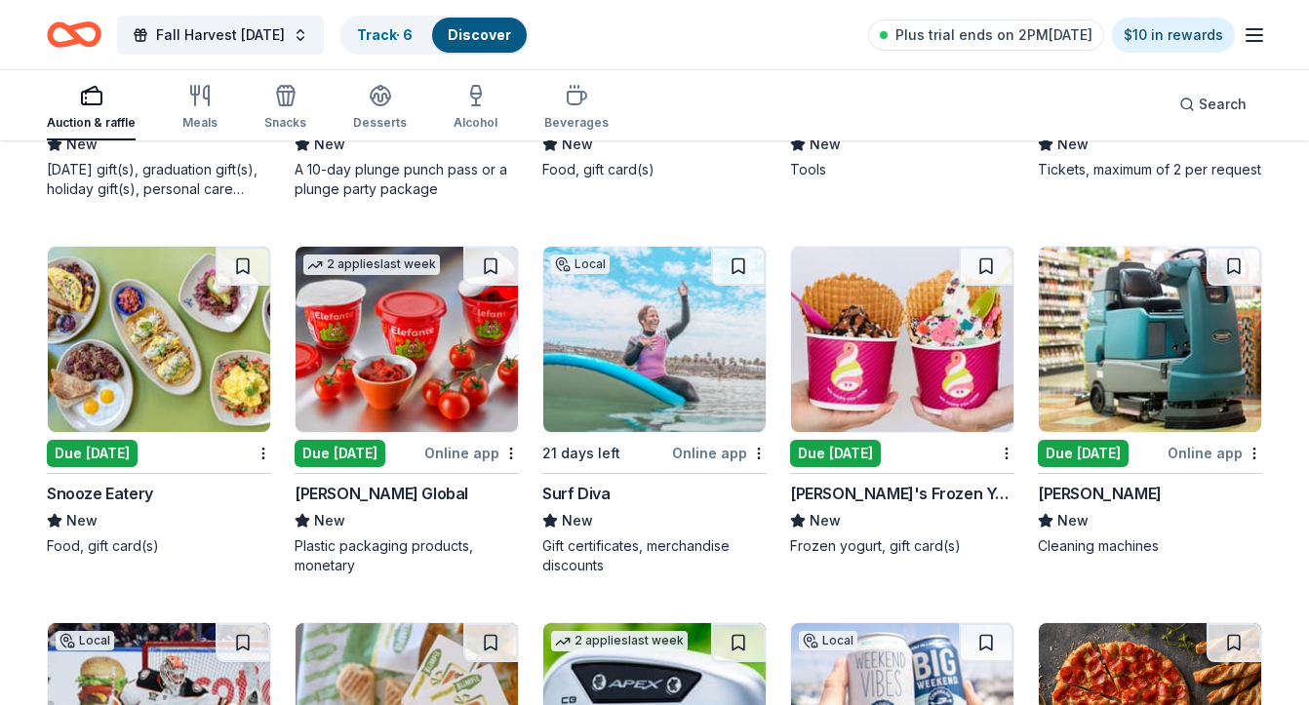
click at [920, 367] on img at bounding box center [902, 339] width 222 height 185
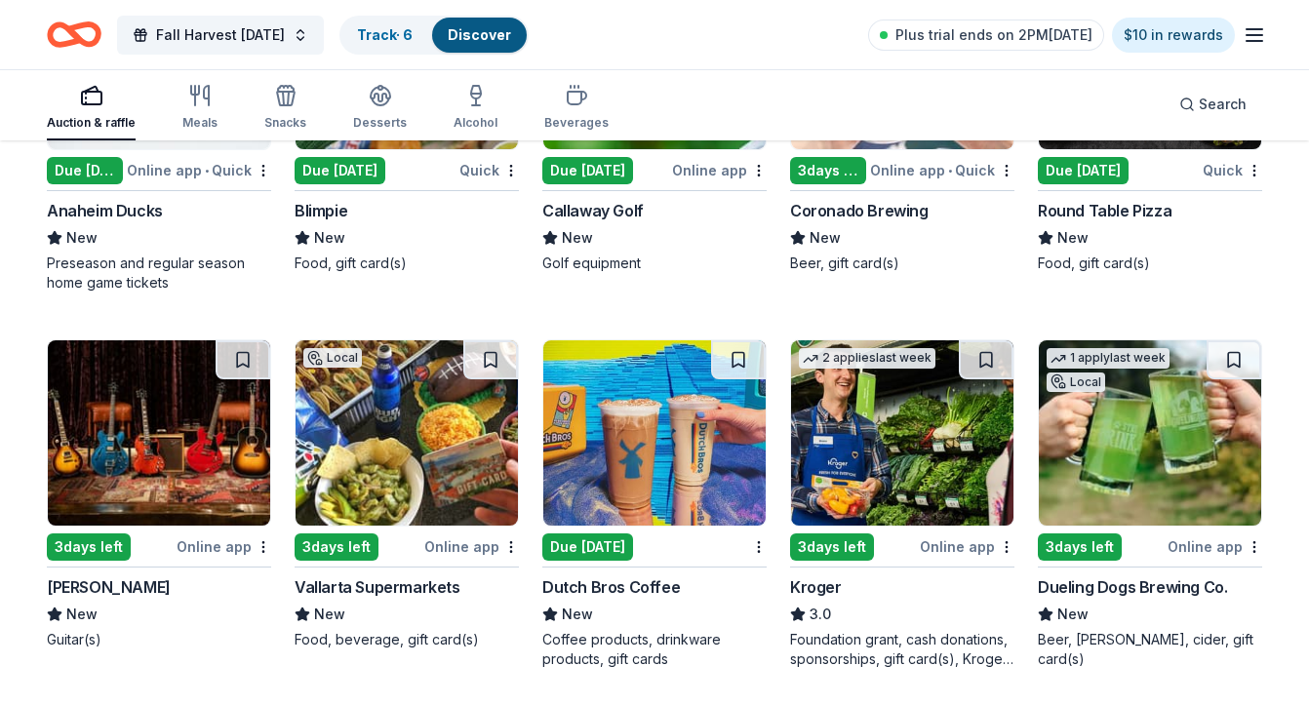
scroll to position [8669, 0]
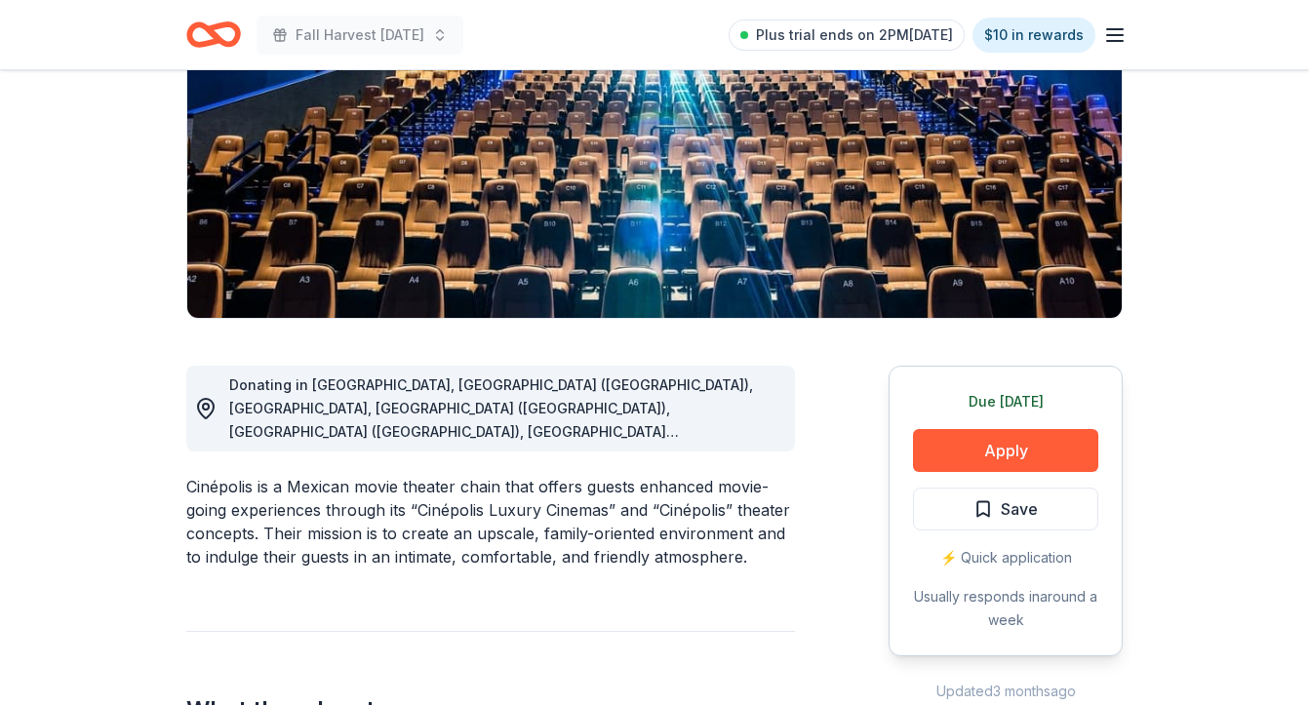
scroll to position [293, 0]
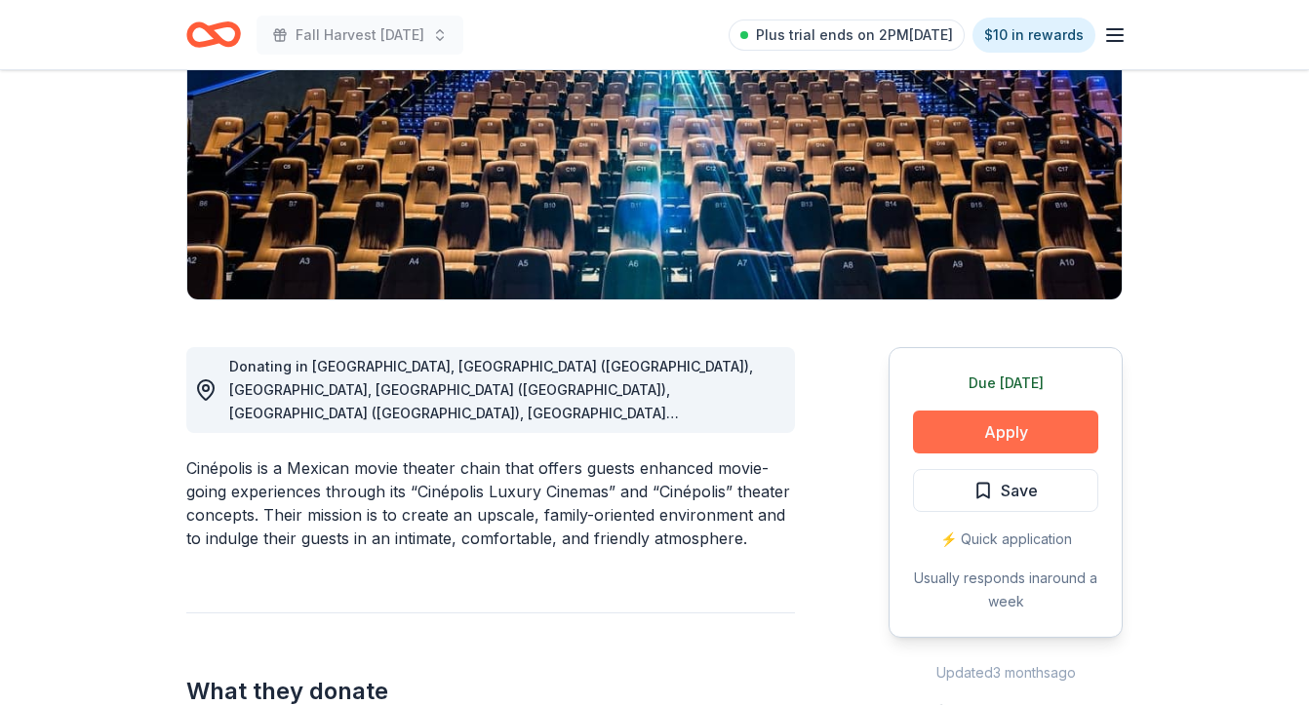
click at [1001, 440] on button "Apply" at bounding box center [1005, 432] width 185 height 43
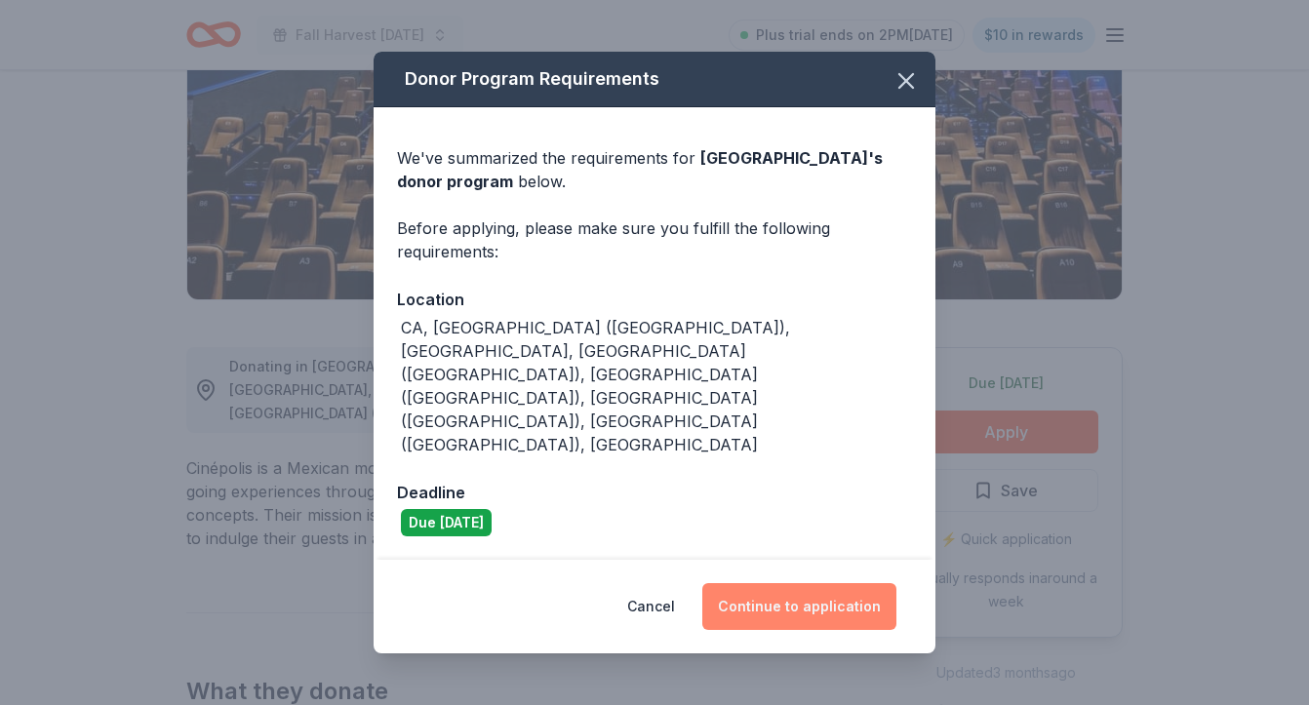
click at [855, 583] on button "Continue to application" at bounding box center [799, 606] width 194 height 47
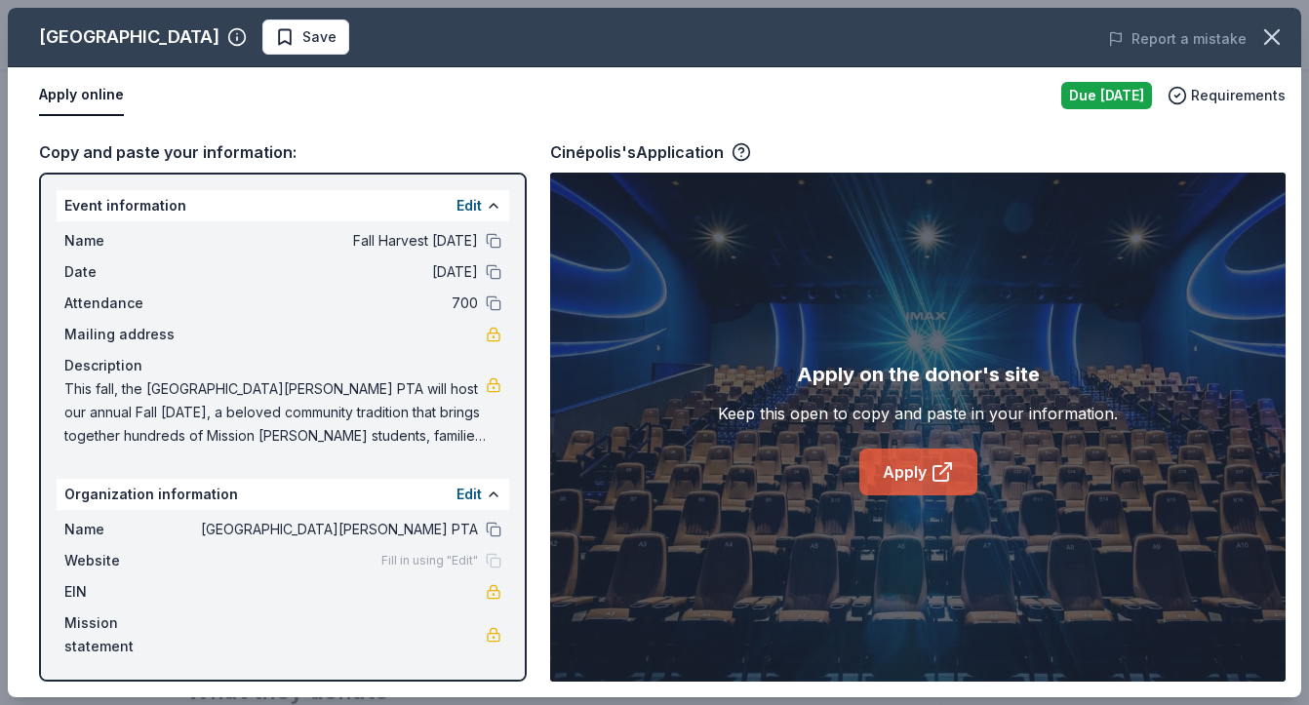
click at [895, 475] on link "Apply" at bounding box center [918, 472] width 118 height 47
click at [1278, 26] on icon "button" at bounding box center [1271, 36] width 27 height 27
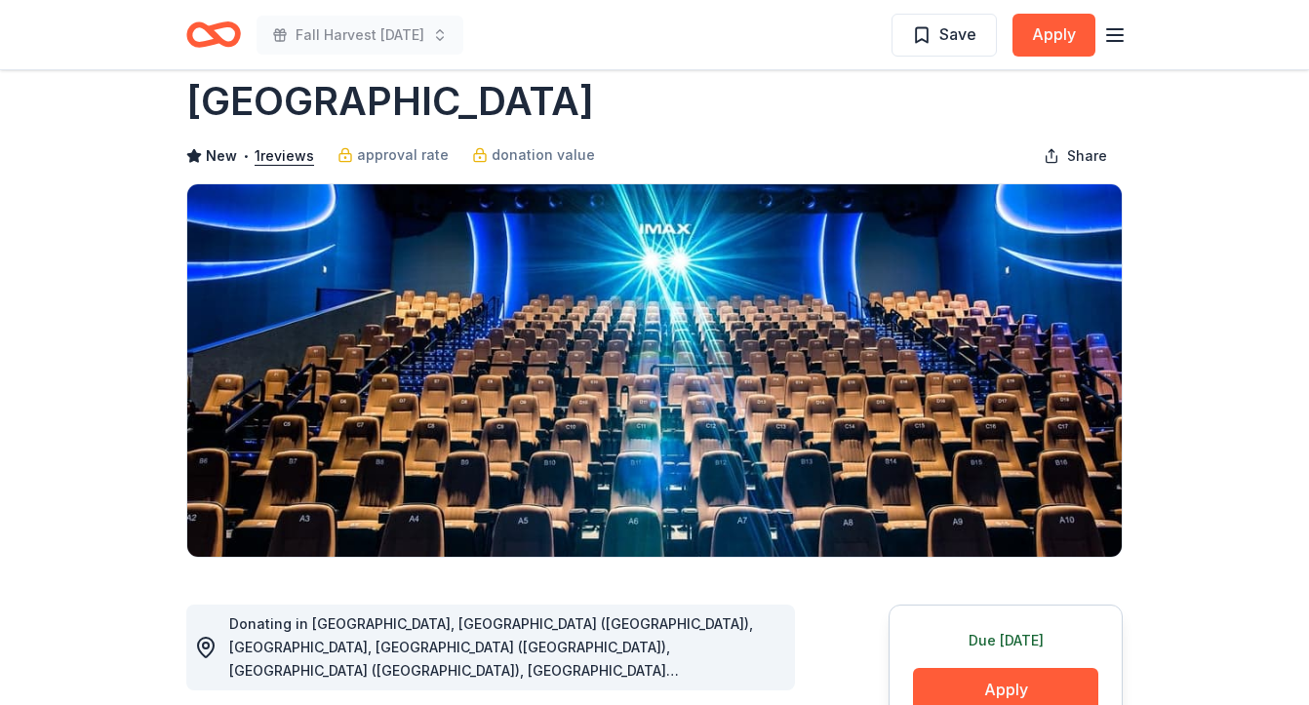
scroll to position [0, 0]
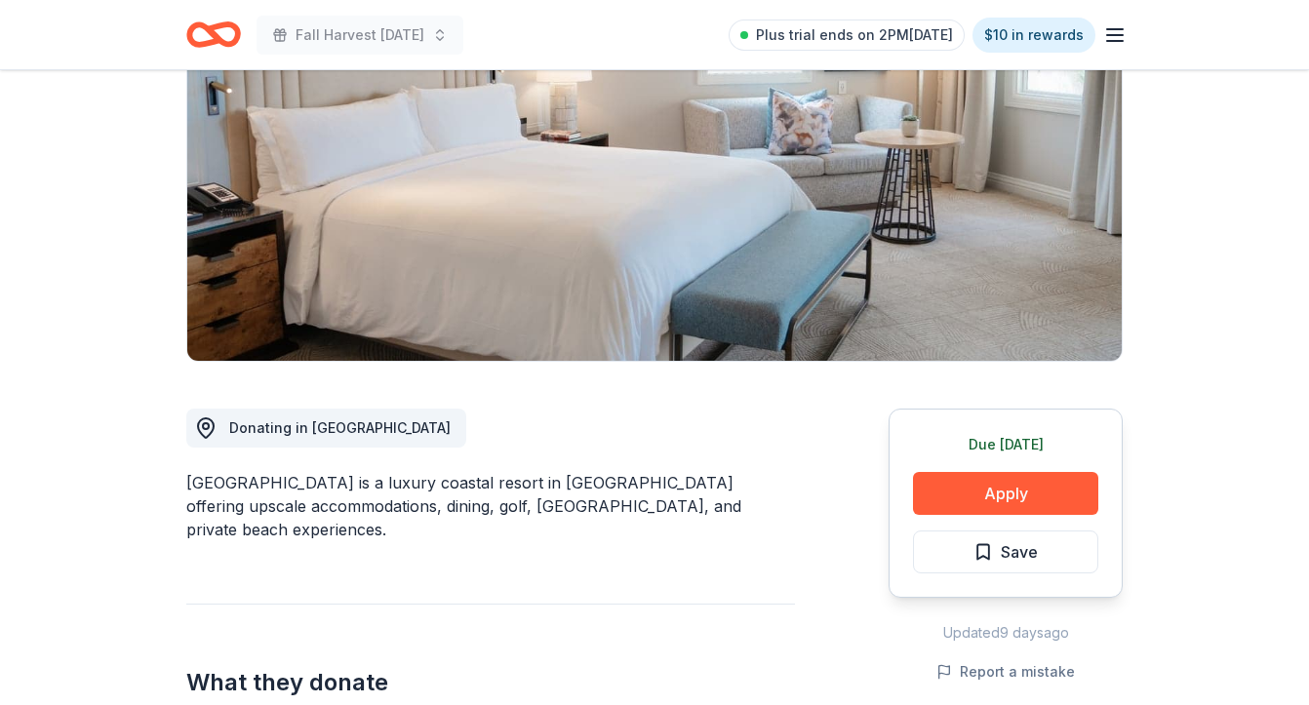
scroll to position [296, 0]
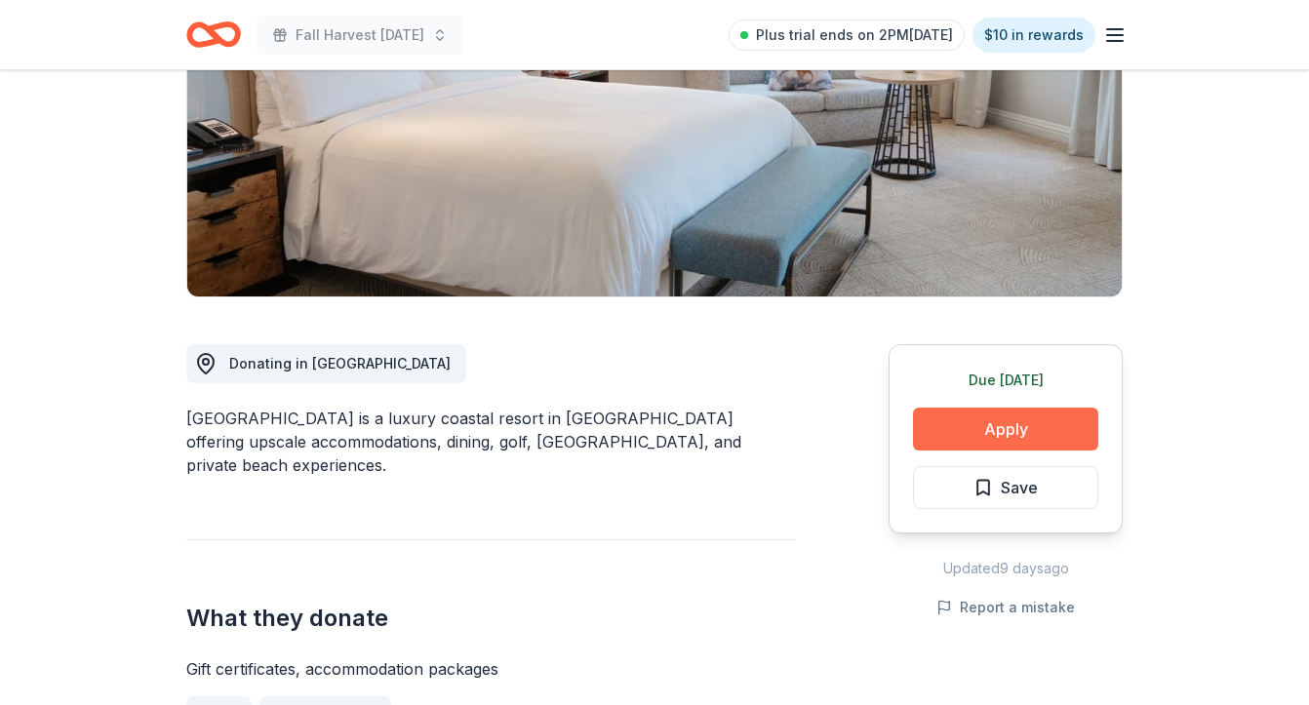
click at [980, 430] on button "Apply" at bounding box center [1005, 429] width 185 height 43
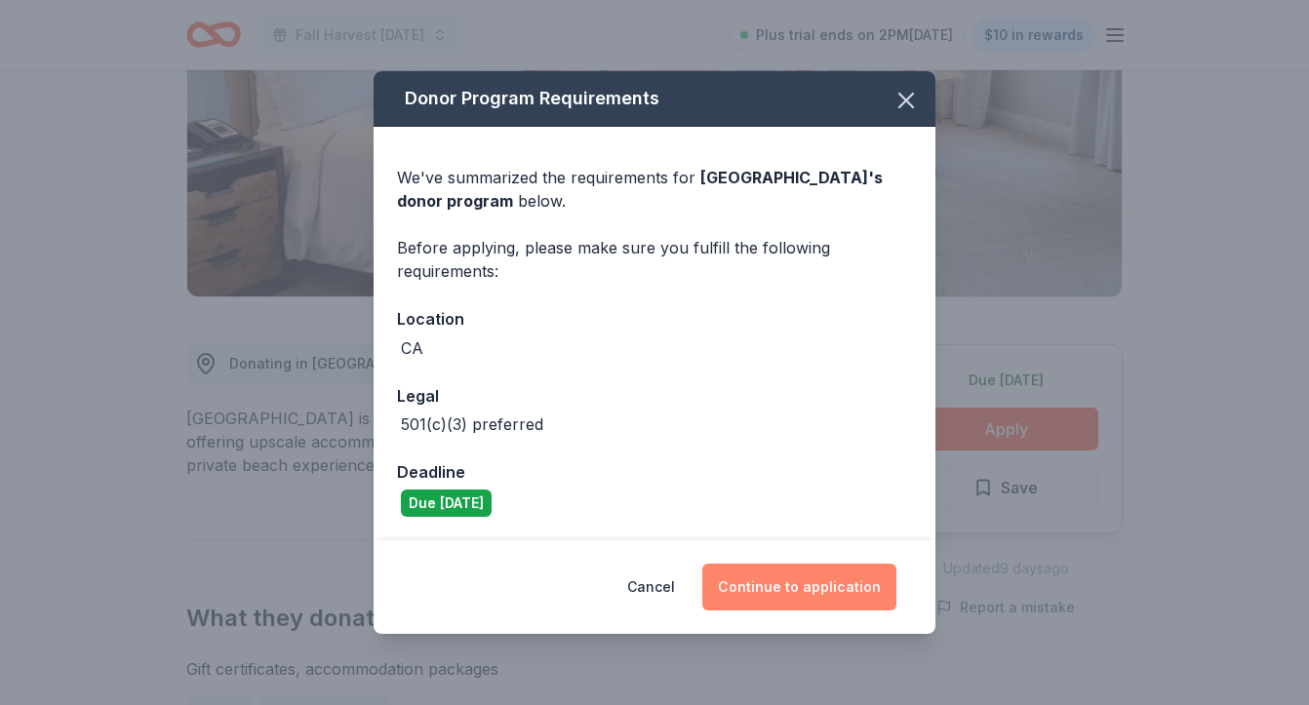
click at [771, 586] on button "Continue to application" at bounding box center [799, 587] width 194 height 47
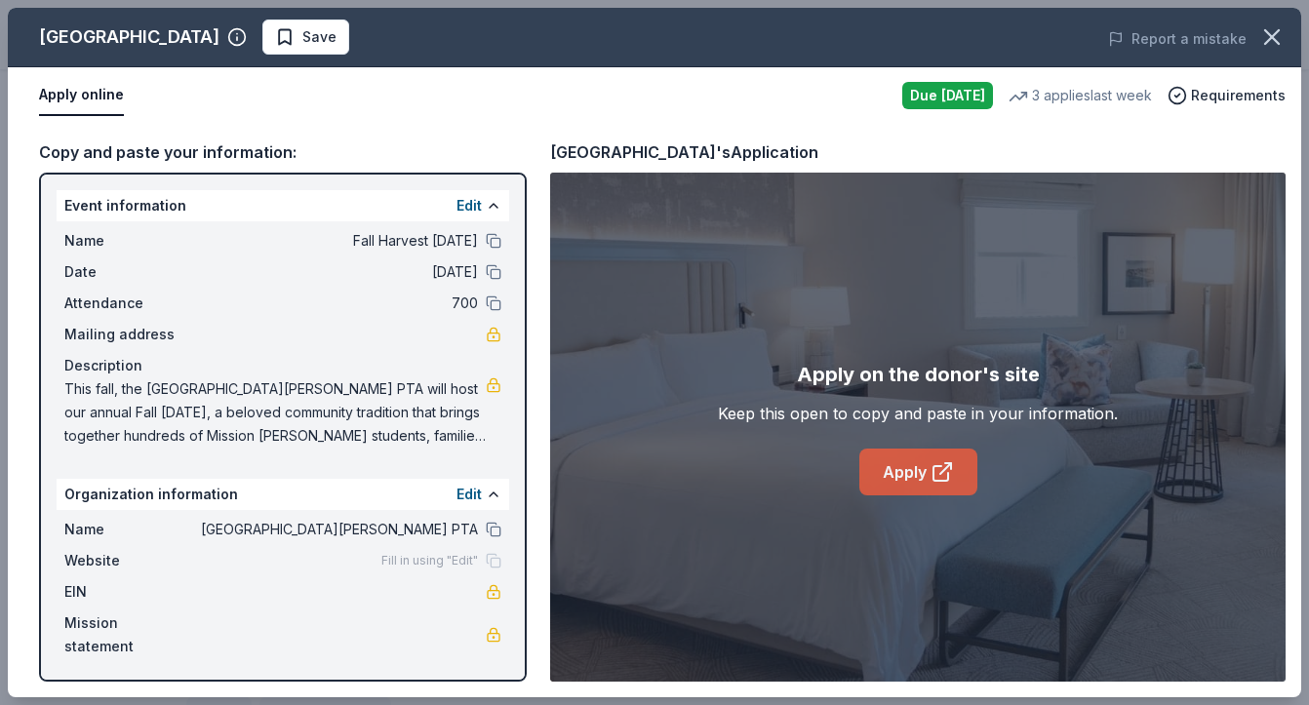
click at [913, 482] on link "Apply" at bounding box center [918, 472] width 118 height 47
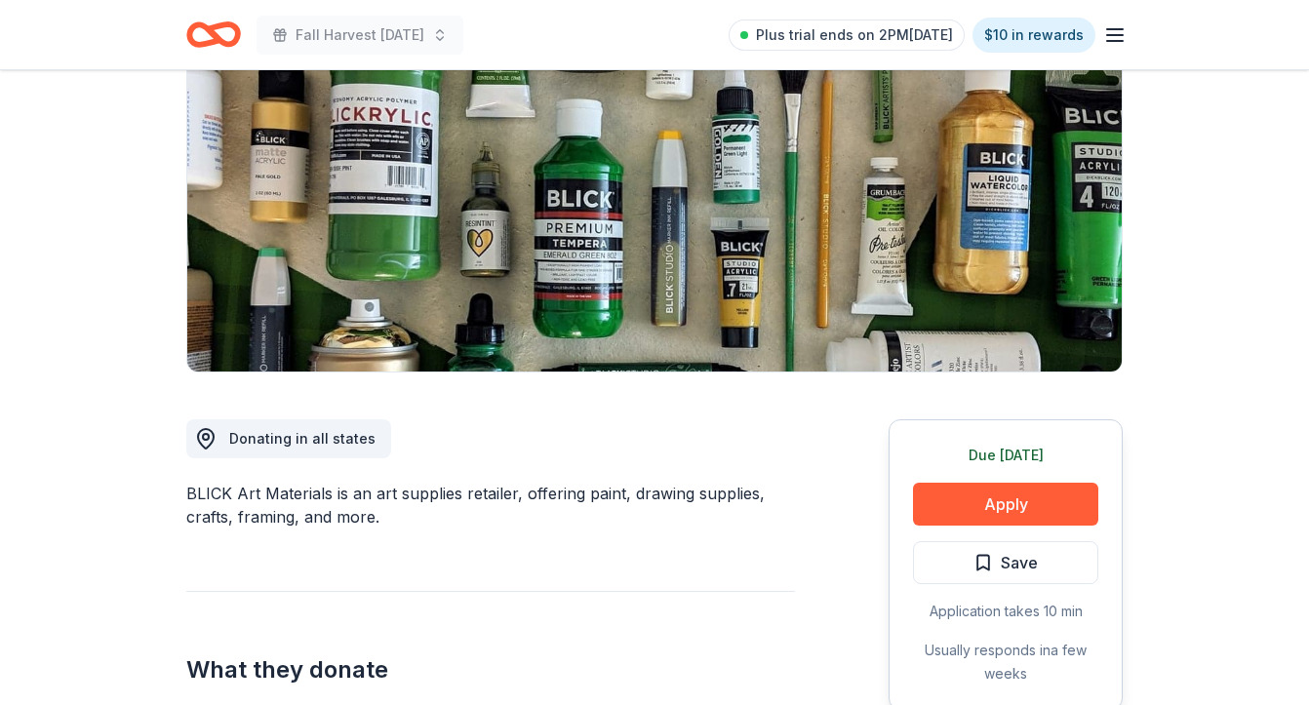
scroll to position [268, 0]
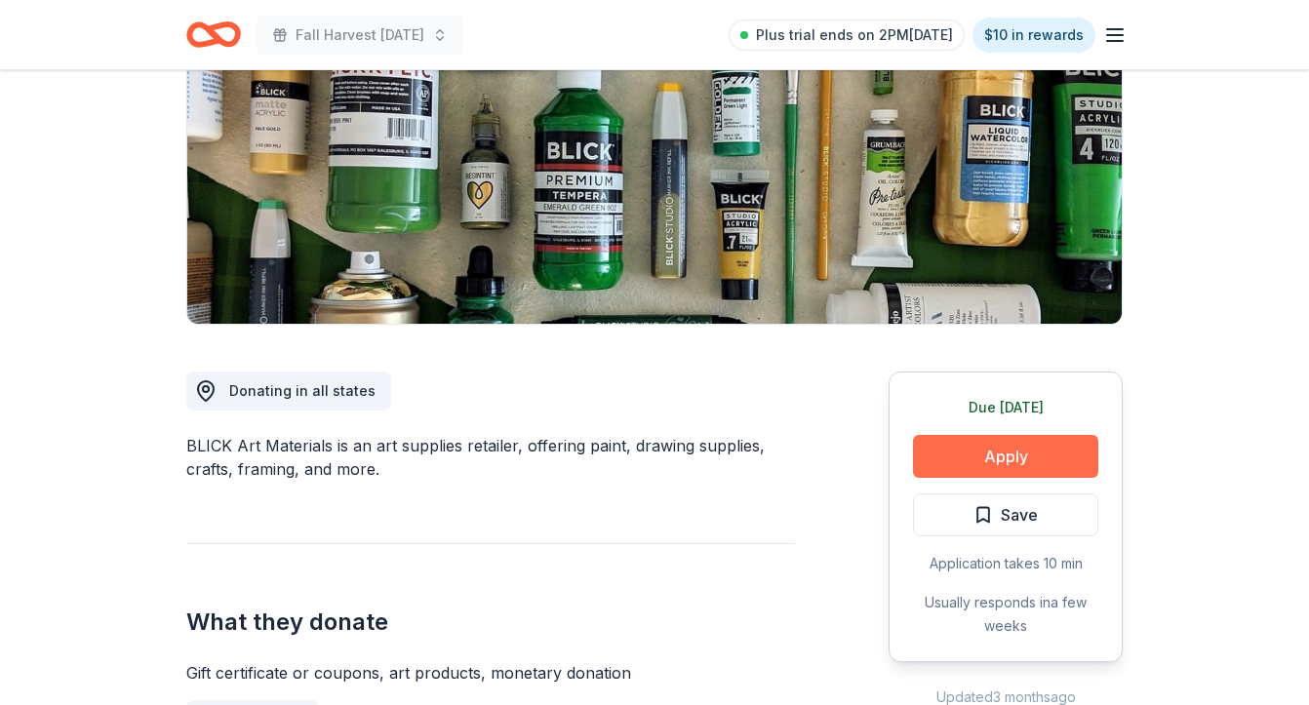
click at [984, 460] on button "Apply" at bounding box center [1005, 456] width 185 height 43
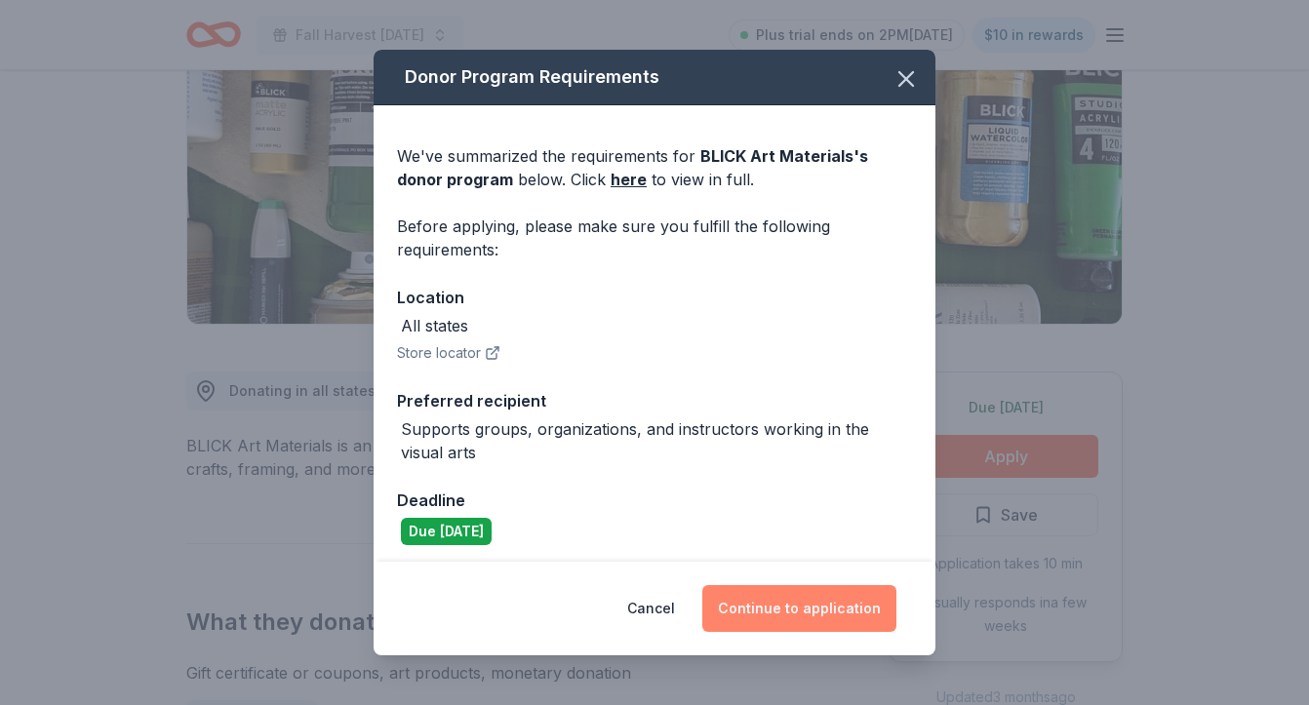
click at [860, 618] on button "Continue to application" at bounding box center [799, 608] width 194 height 47
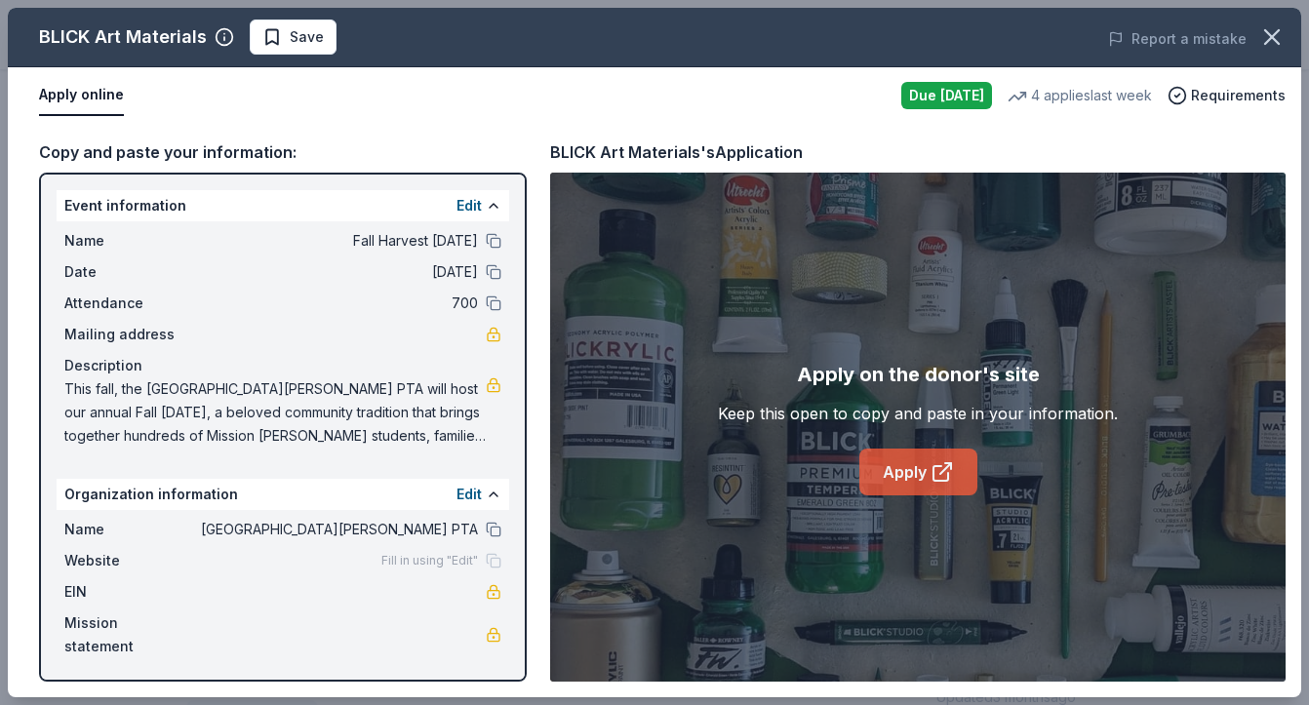
click at [947, 484] on link "Apply" at bounding box center [918, 472] width 118 height 47
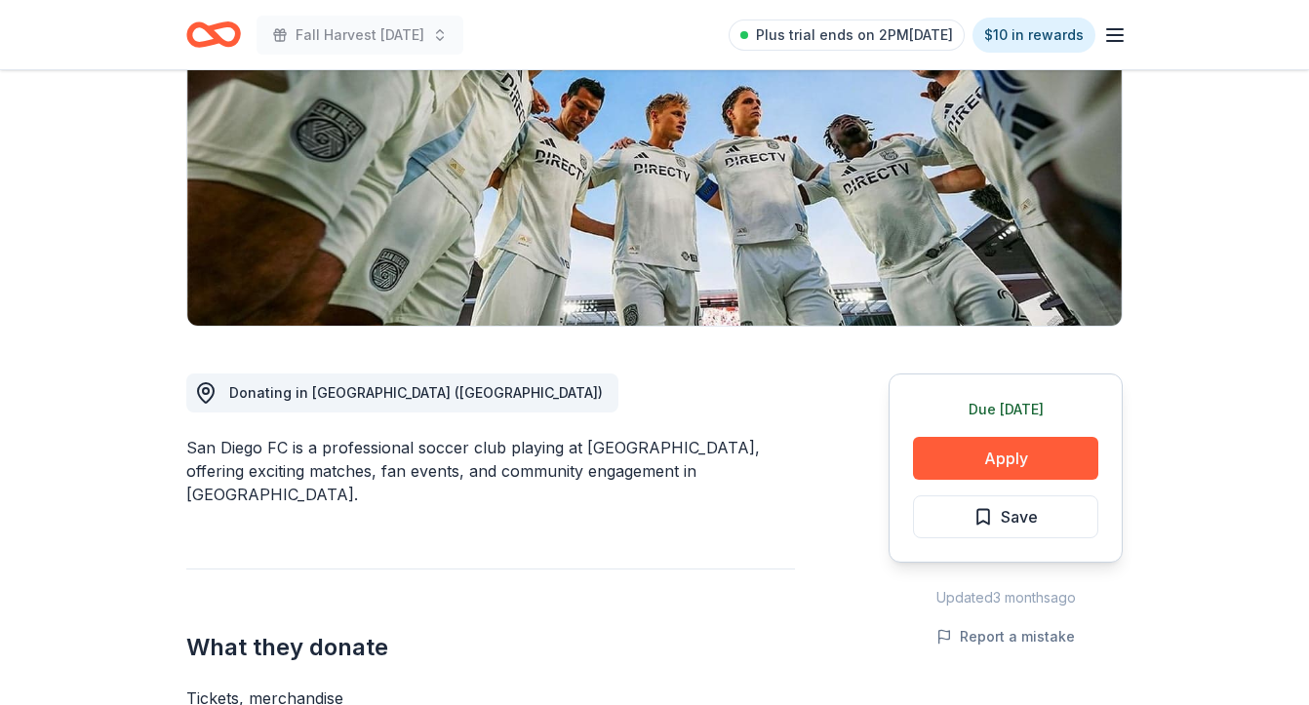
scroll to position [274, 0]
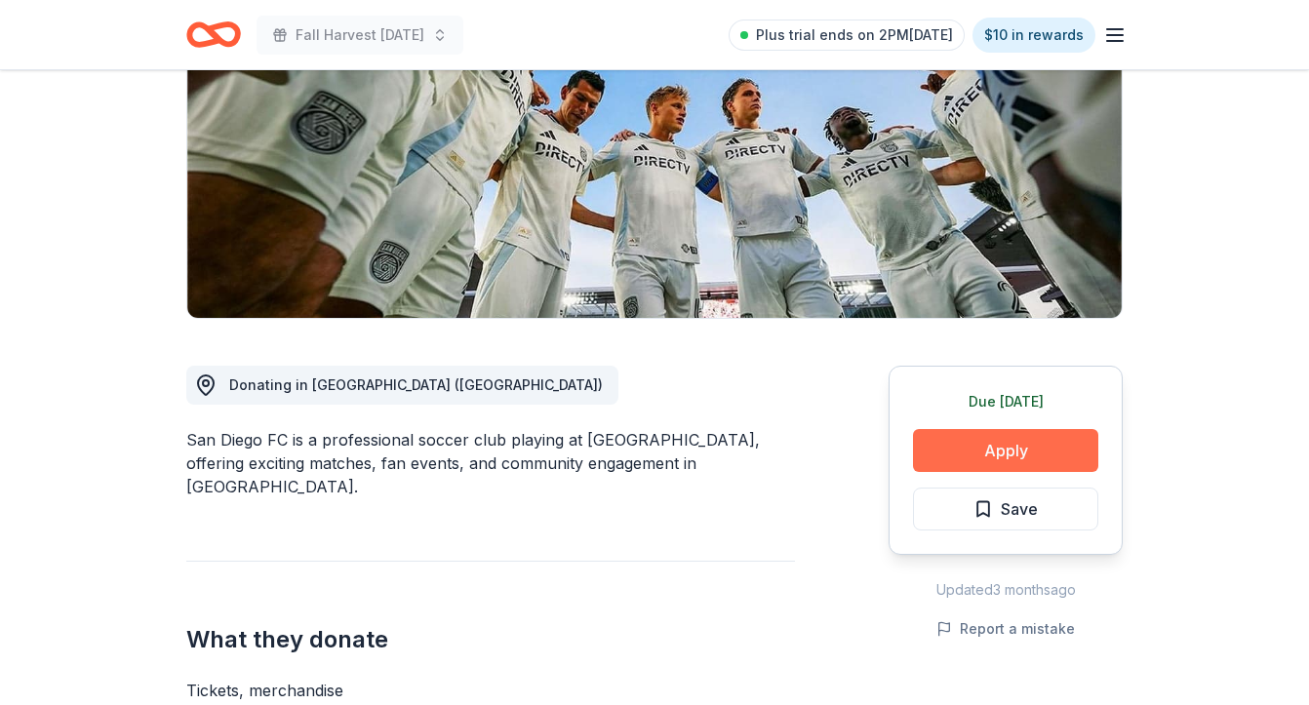
click at [997, 446] on button "Apply" at bounding box center [1005, 450] width 185 height 43
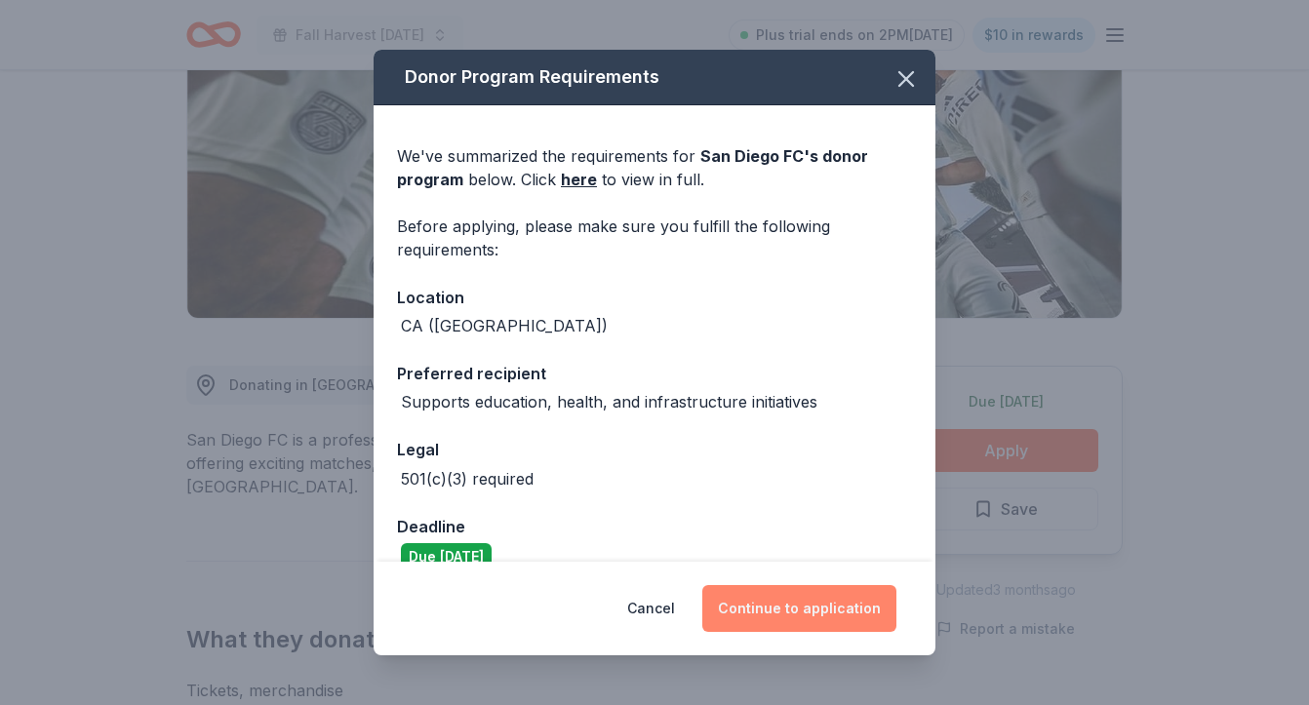
click at [791, 611] on button "Continue to application" at bounding box center [799, 608] width 194 height 47
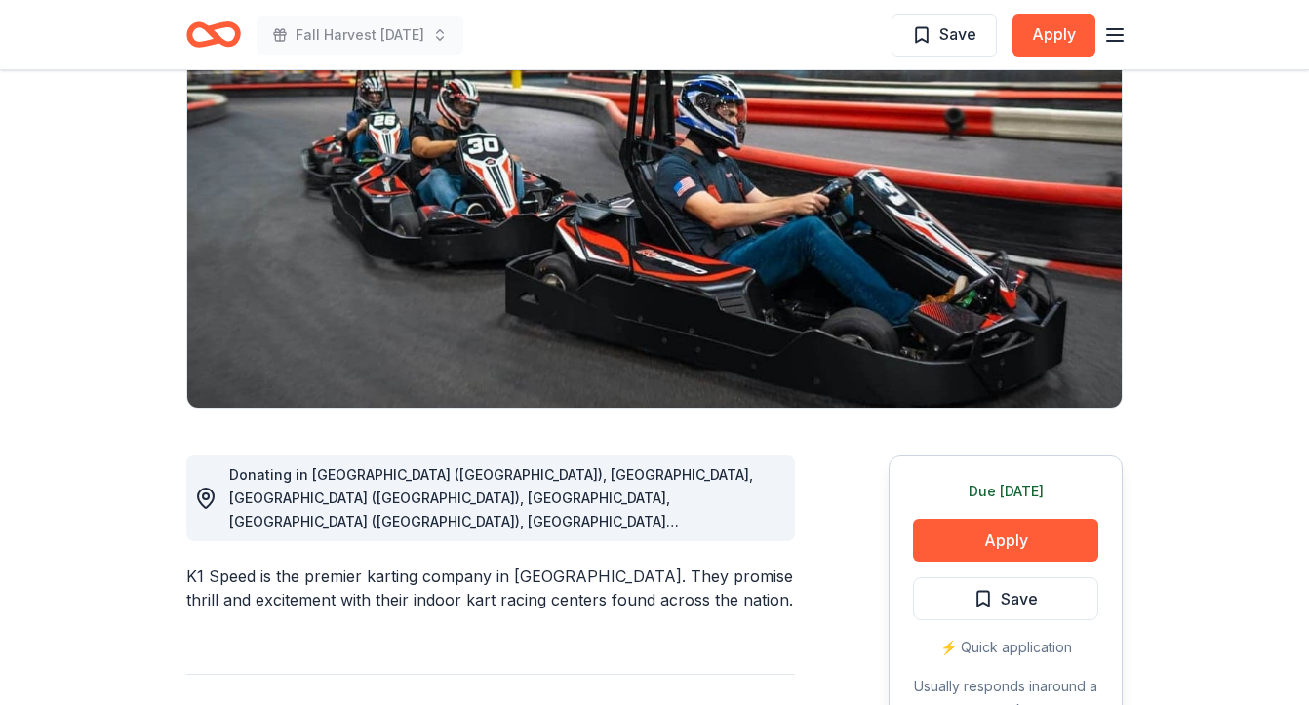
scroll to position [259, 0]
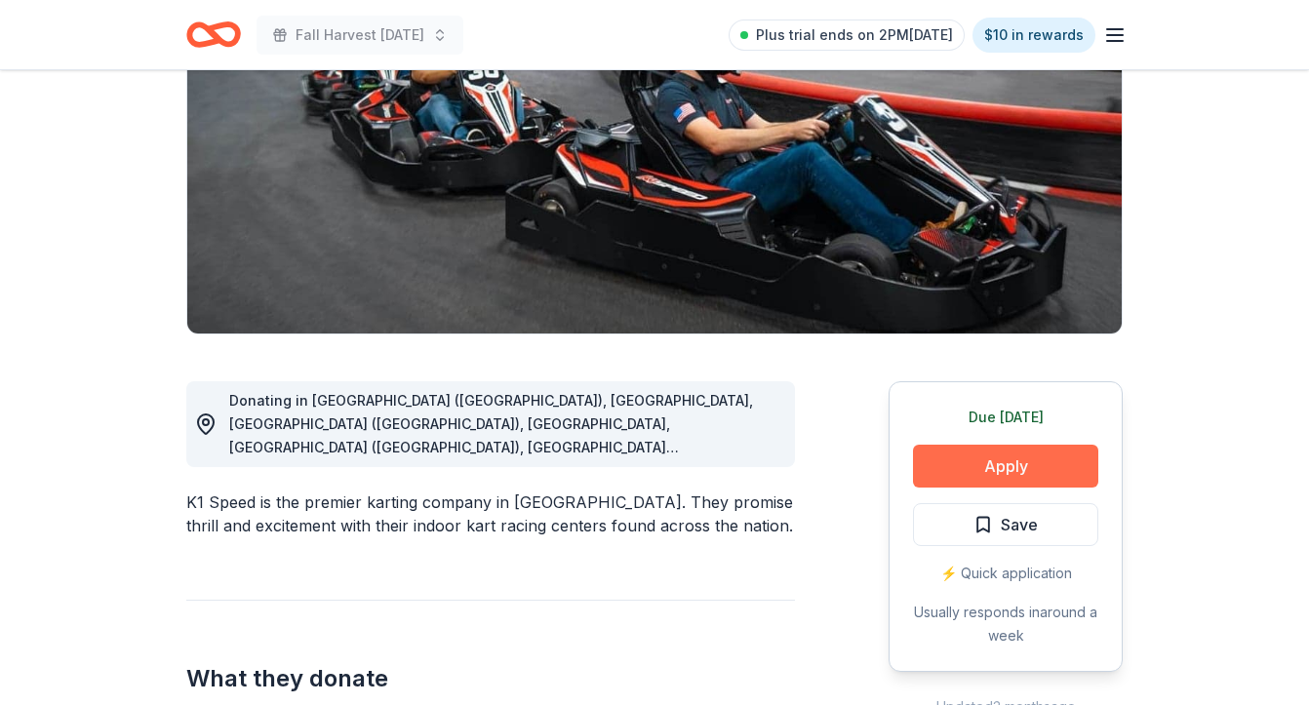
click at [1001, 467] on button "Apply" at bounding box center [1005, 466] width 185 height 43
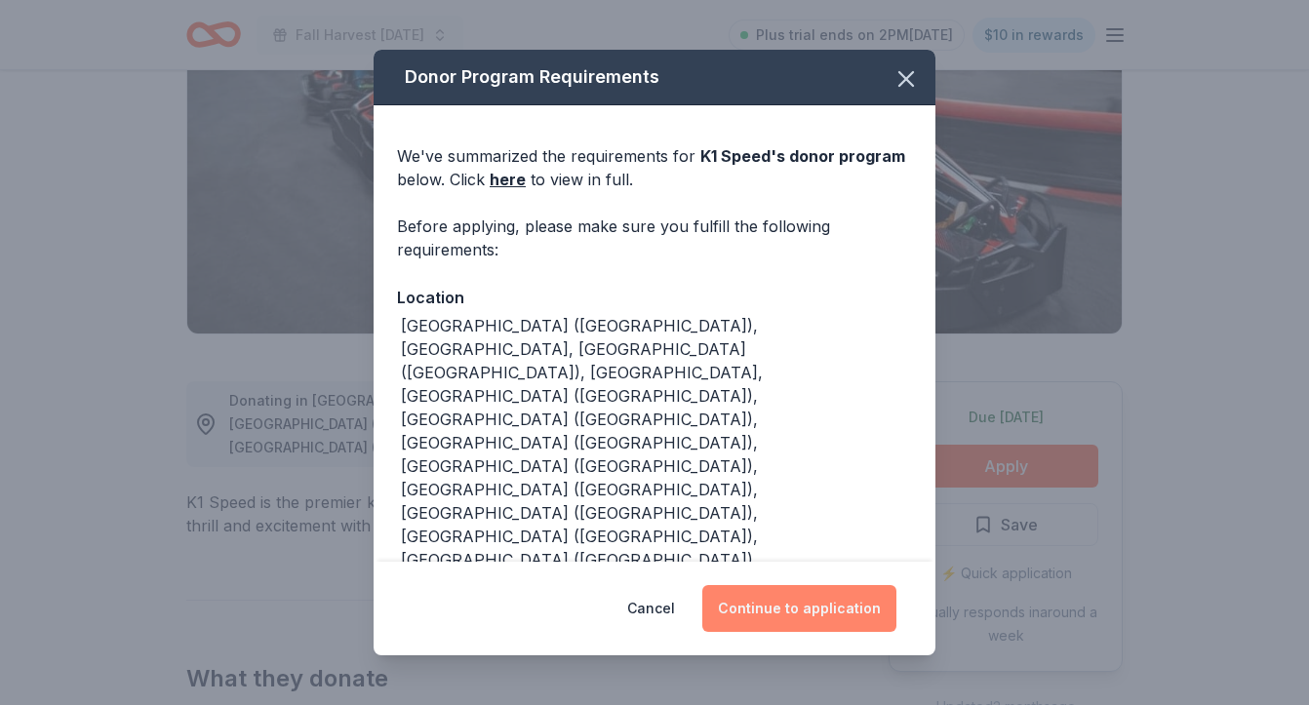
click at [817, 618] on button "Continue to application" at bounding box center [799, 608] width 194 height 47
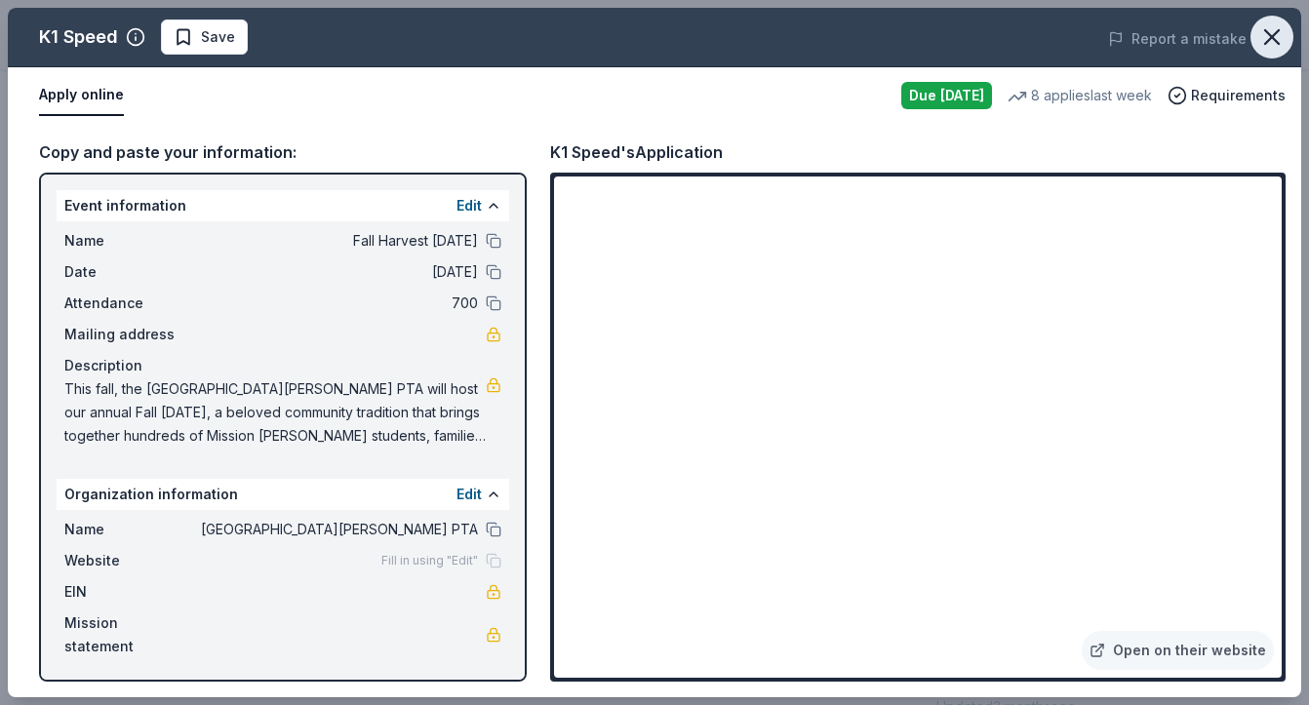
click at [1271, 40] on icon "button" at bounding box center [1271, 36] width 27 height 27
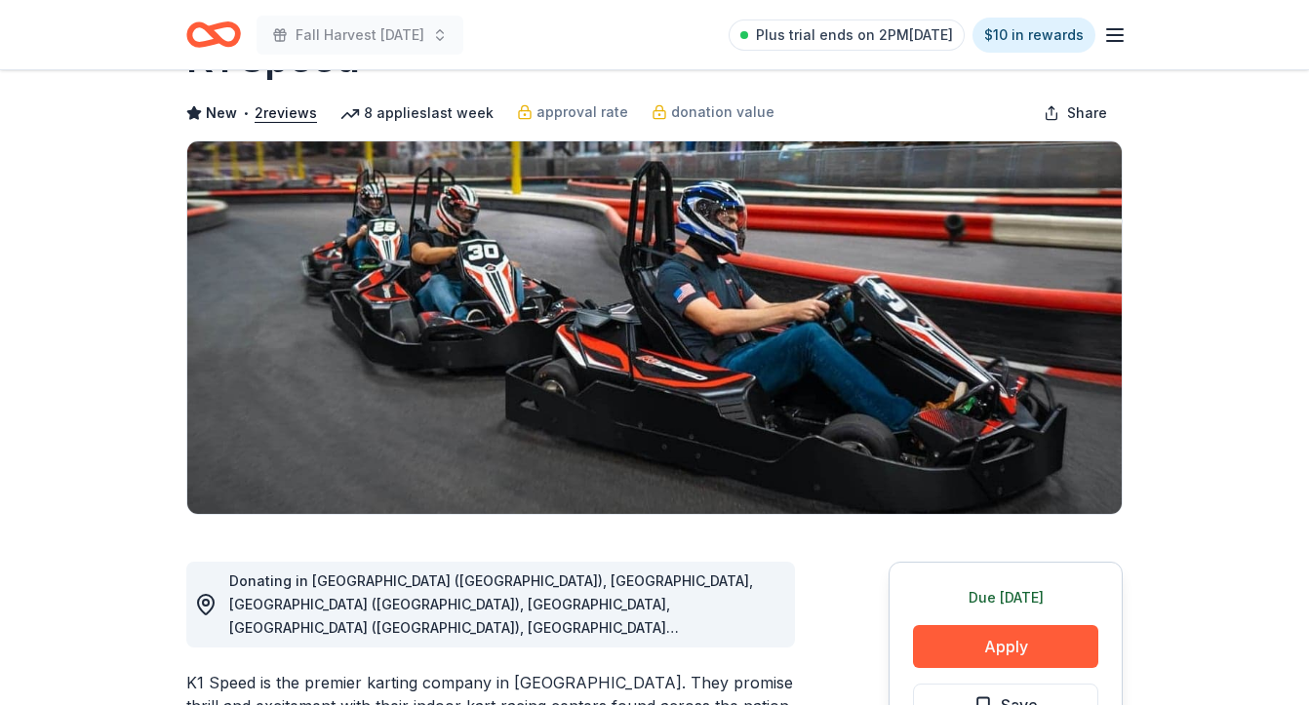
scroll to position [91, 0]
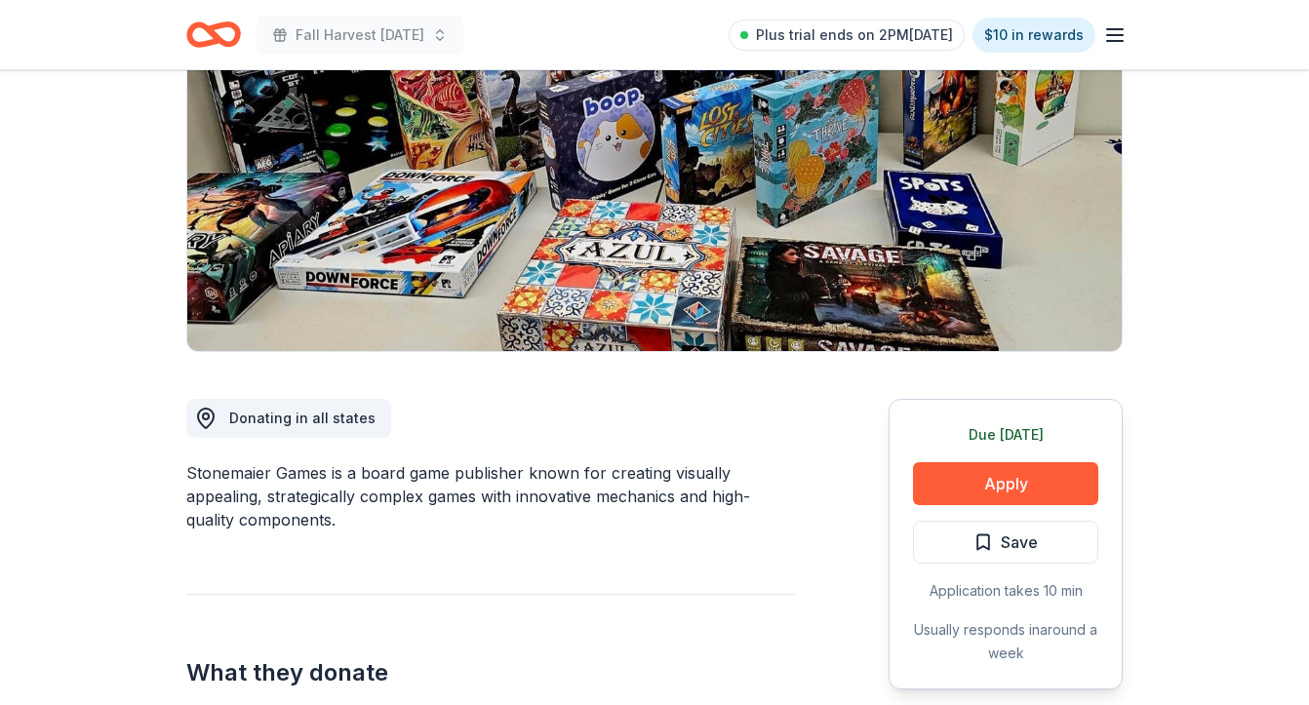
scroll to position [242, 0]
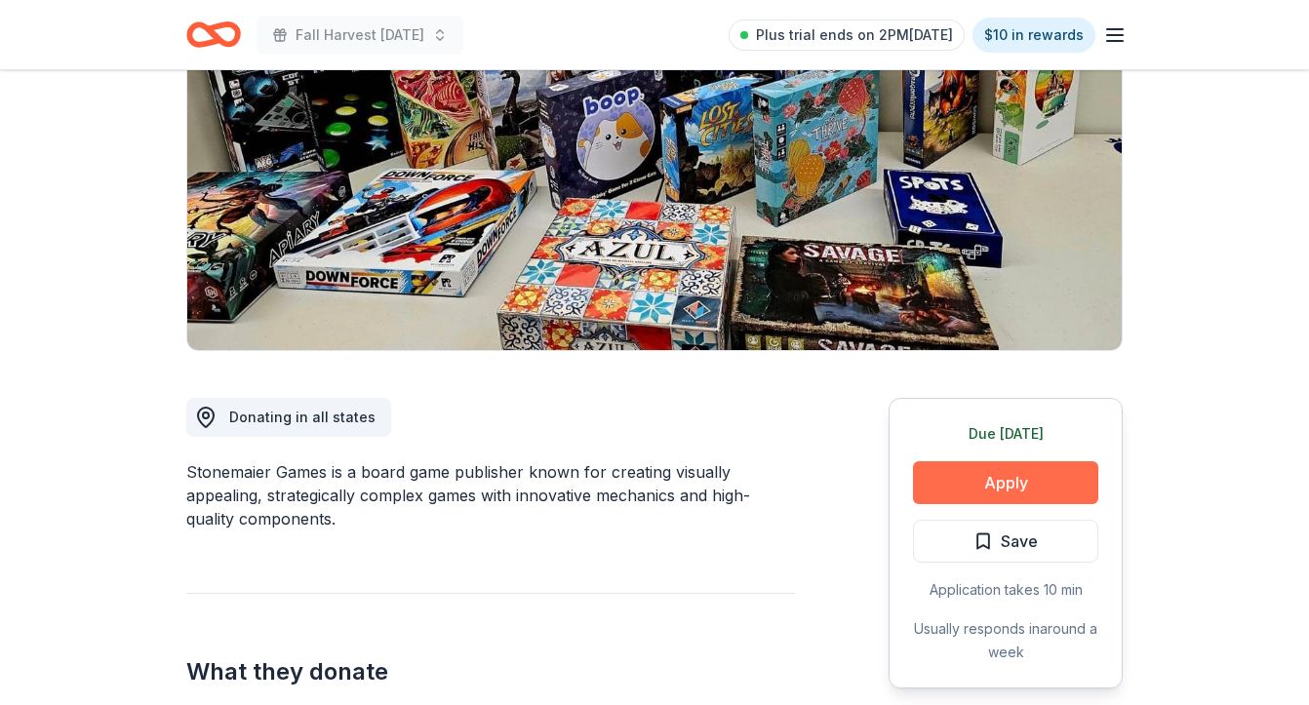
click at [1019, 472] on button "Apply" at bounding box center [1005, 482] width 185 height 43
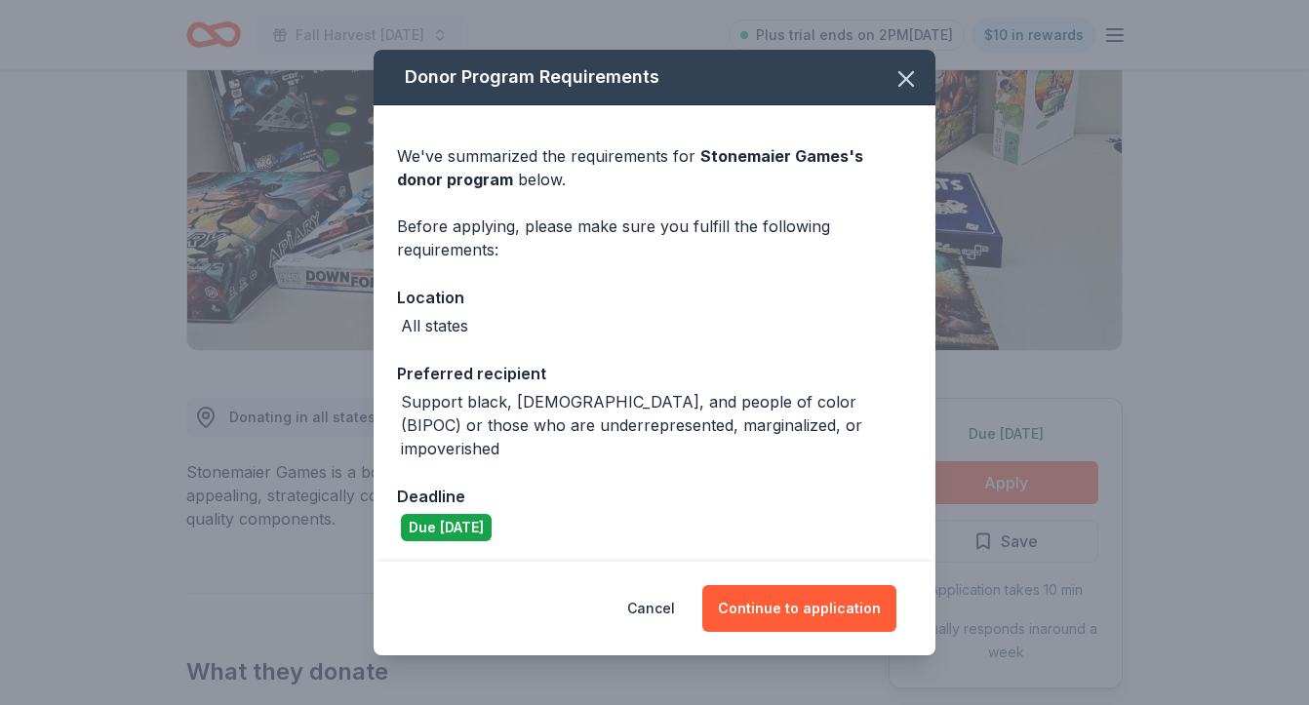
click at [1019, 472] on div "Donor Program Requirements We've summarized the requirements for Stonemaier Gam…" at bounding box center [654, 352] width 1309 height 705
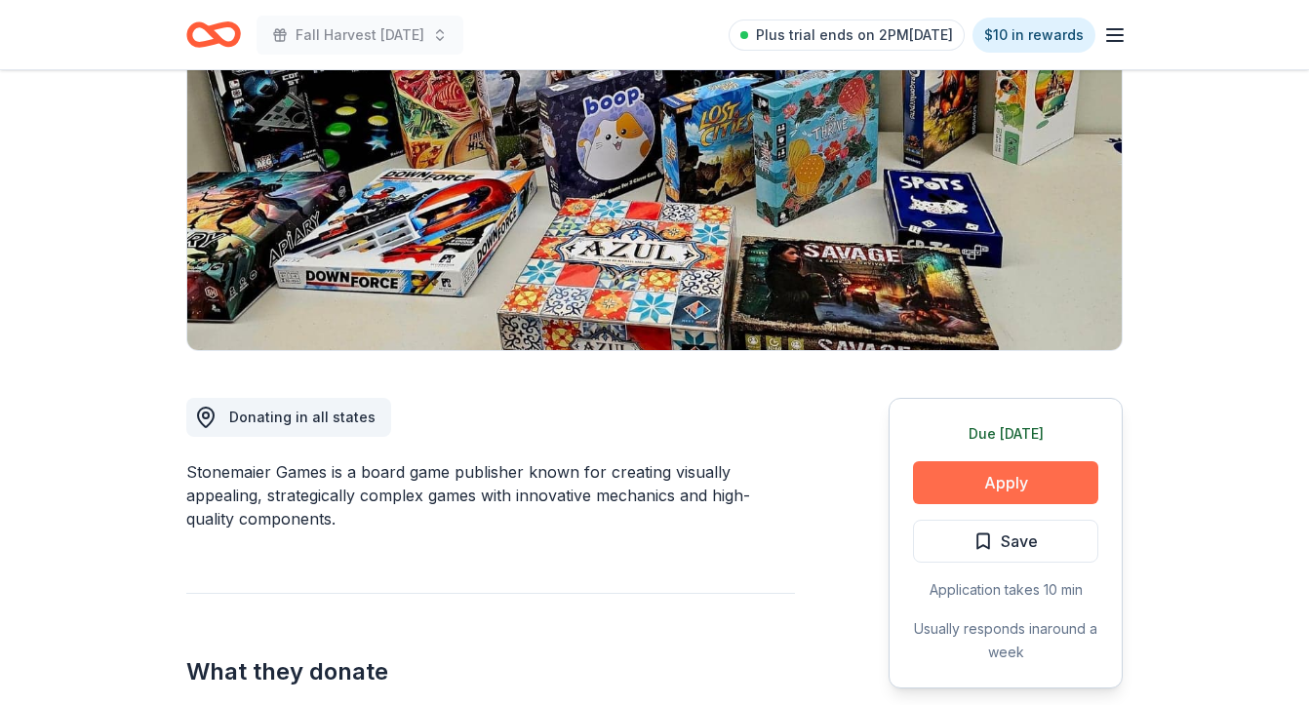
click at [1018, 486] on button "Apply" at bounding box center [1005, 482] width 185 height 43
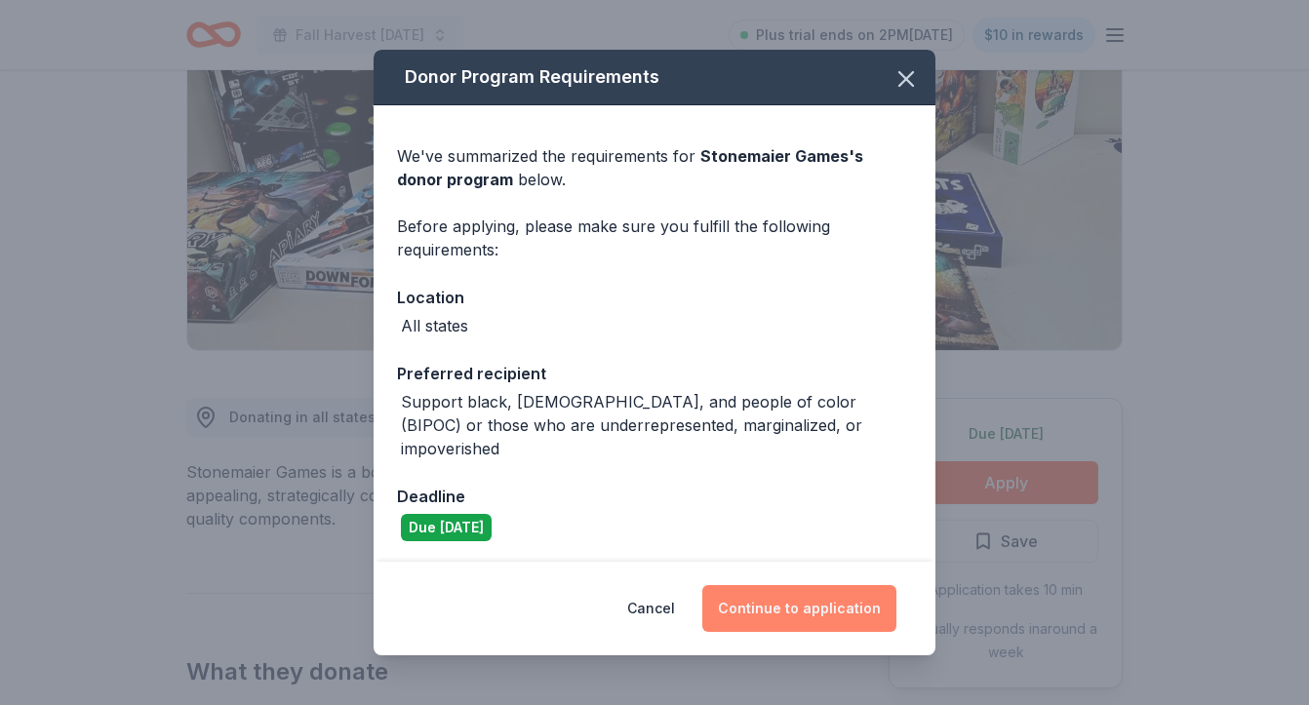
click at [835, 599] on button "Continue to application" at bounding box center [799, 608] width 194 height 47
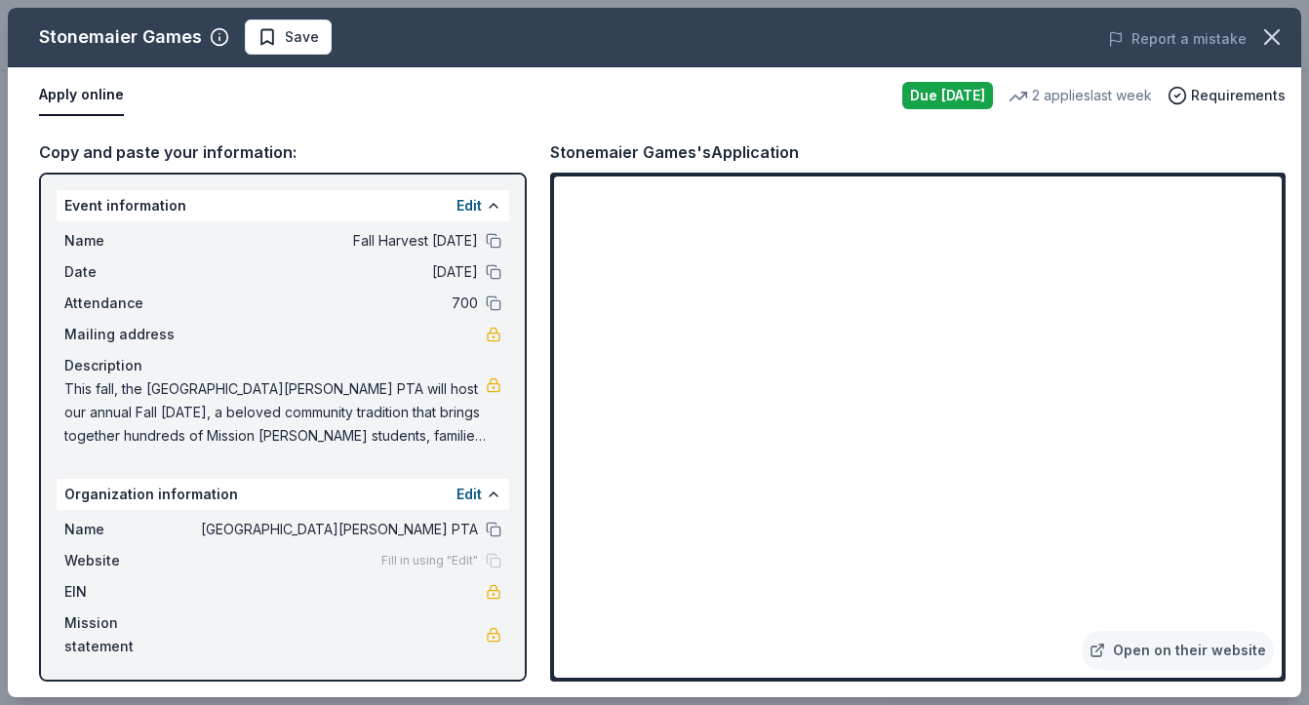
drag, startPoint x: 633, startPoint y: 151, endPoint x: 553, endPoint y: 151, distance: 80.0
click at [553, 151] on div "Stonemaier Games's Application" at bounding box center [674, 151] width 249 height 25
click at [1269, 49] on icon "button" at bounding box center [1271, 36] width 27 height 27
